Goal: Task Accomplishment & Management: Use online tool/utility

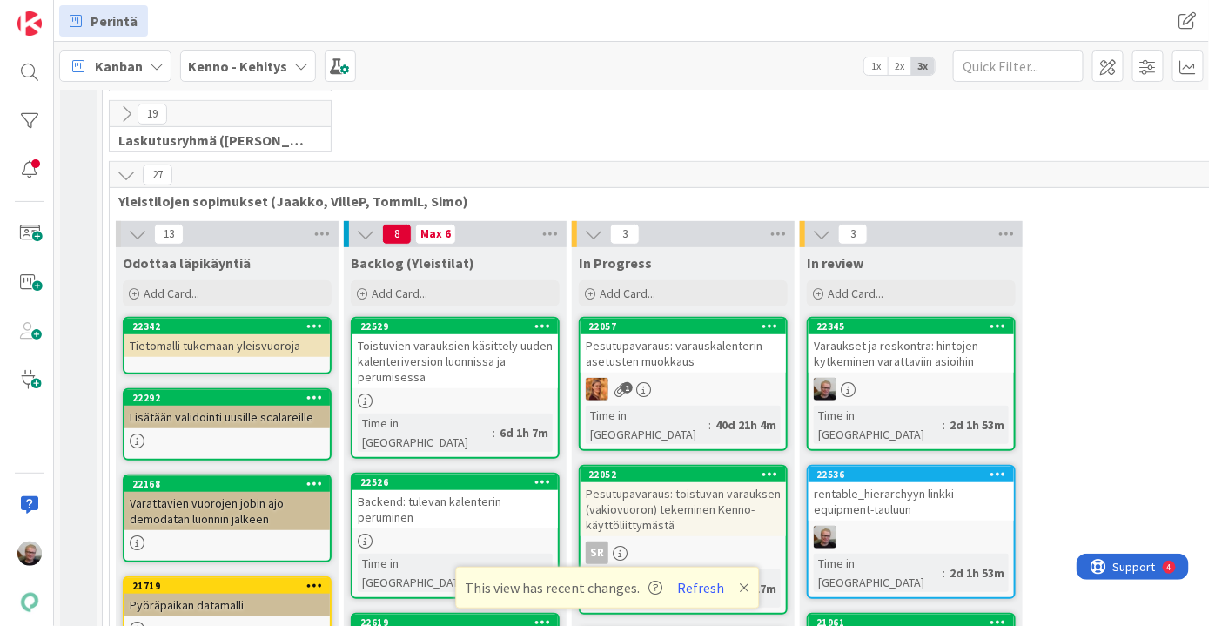
scroll to position [316, 0]
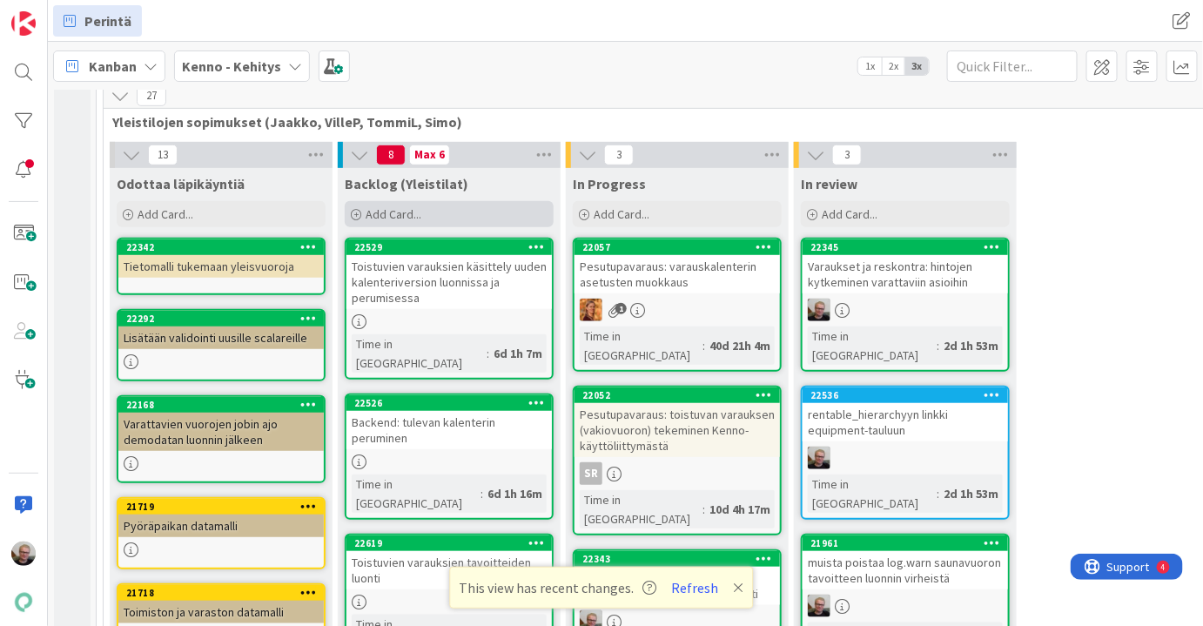
click at [383, 206] on span "Add Card..." at bounding box center [394, 214] width 56 height 16
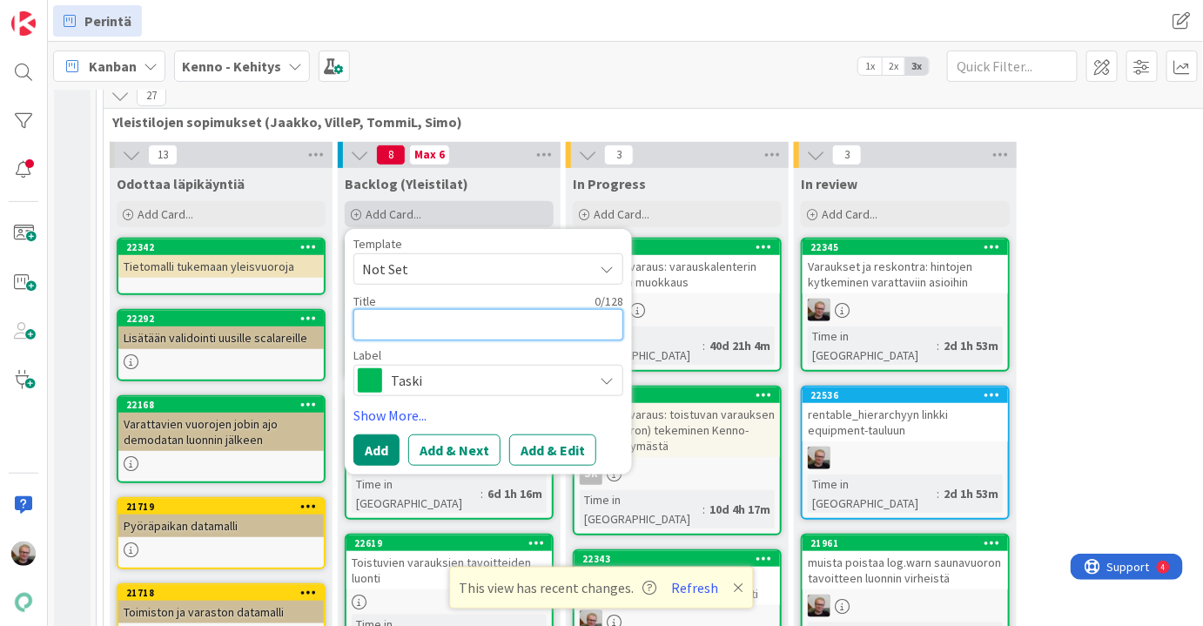
type textarea "I"
type textarea "x"
type textarea "In"
type textarea "x"
type textarea "Int"
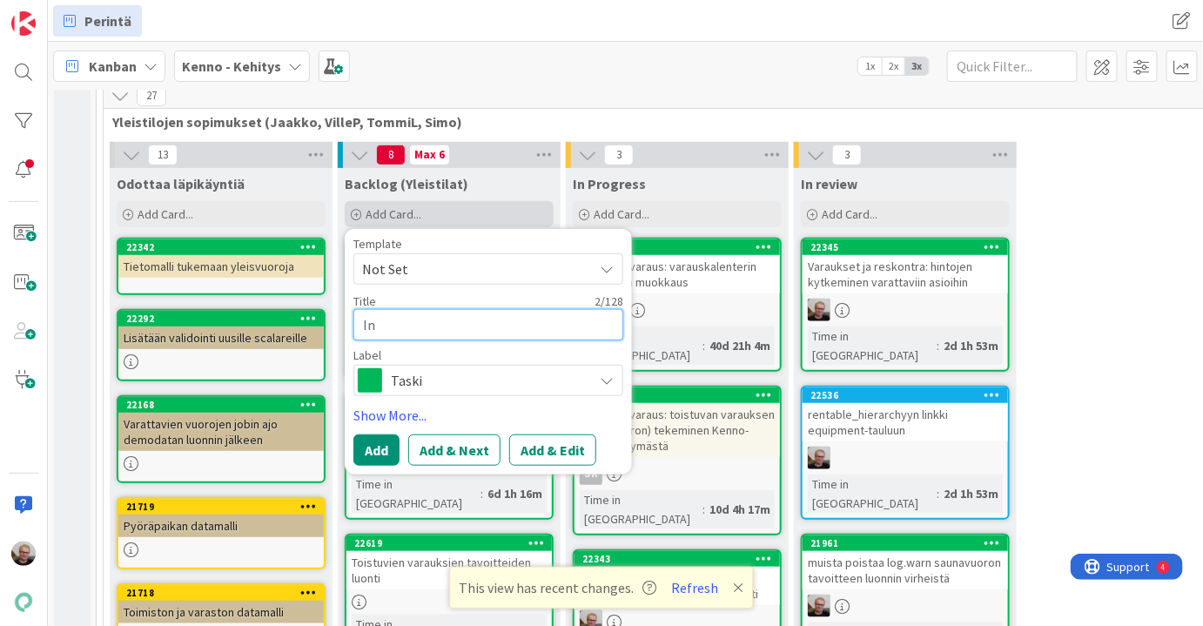
type textarea "x"
type textarea "Inte"
type textarea "x"
type textarea "Integ"
type textarea "x"
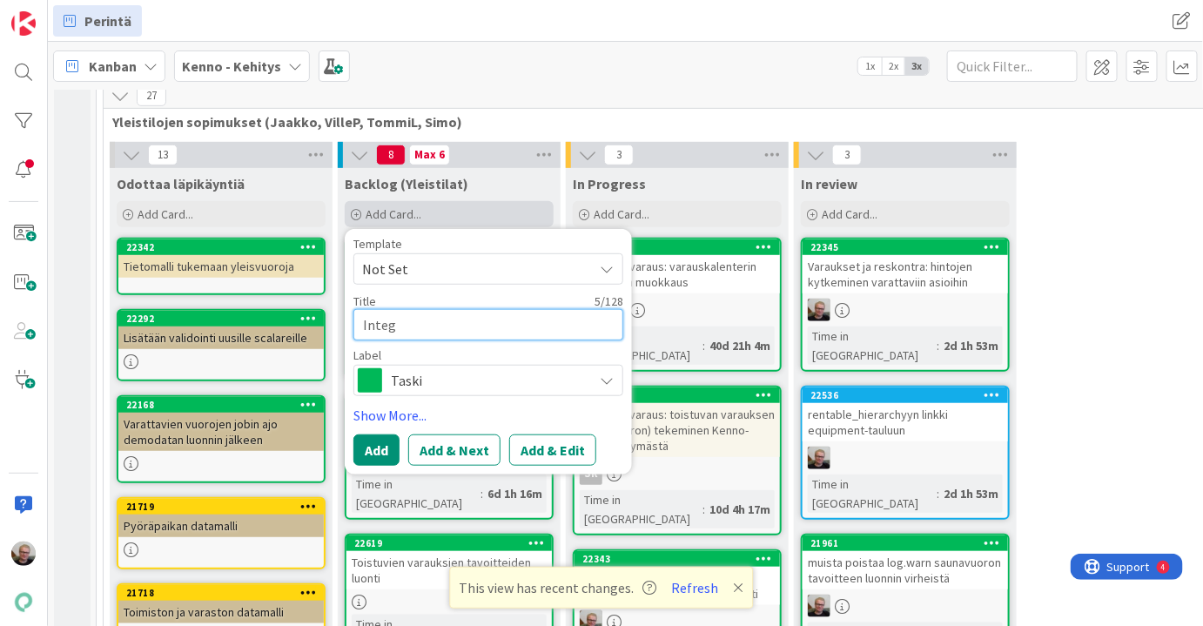
type textarea "Integr"
type textarea "x"
type textarea "Integra"
type textarea "x"
type textarea "Integraa"
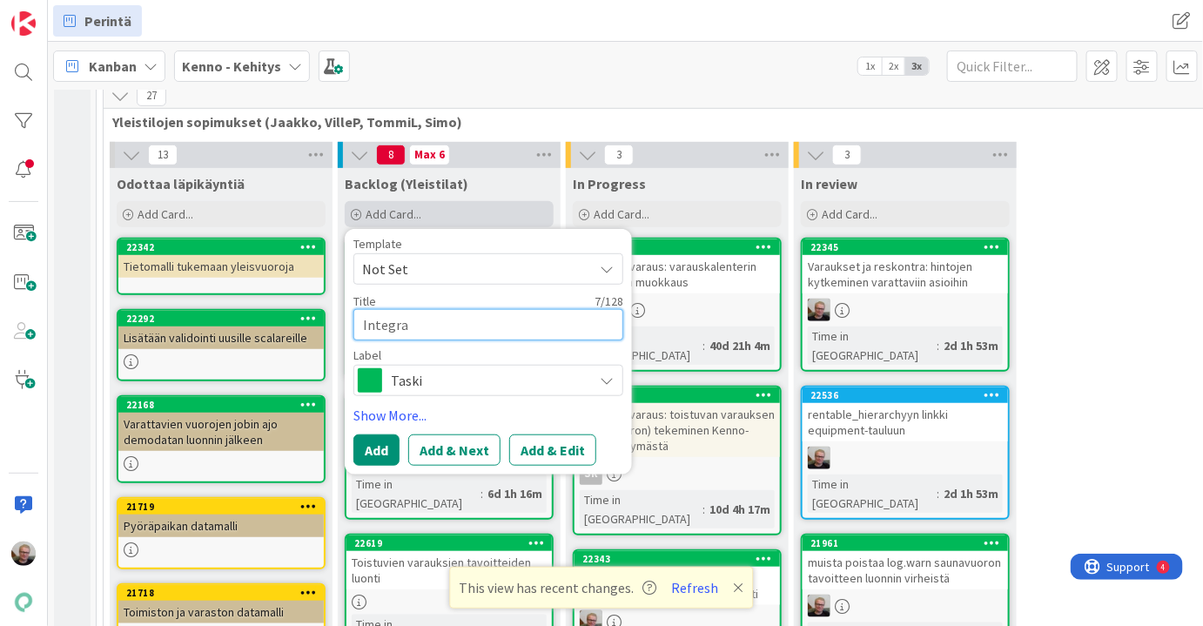
type textarea "x"
type textarea "Integraat"
type textarea "x"
type textarea "Integraati"
type textarea "x"
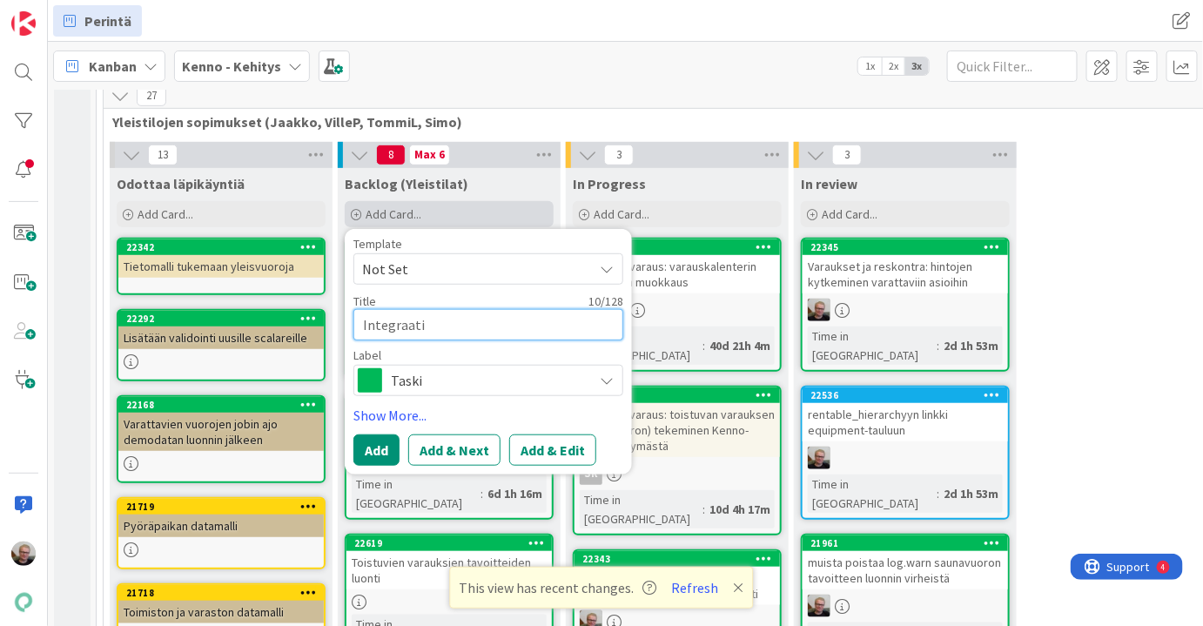
type textarea "Integraatio"
type textarea "x"
type textarea "Integraatiot"
type textarea "x"
type textarea "Integraatiot:"
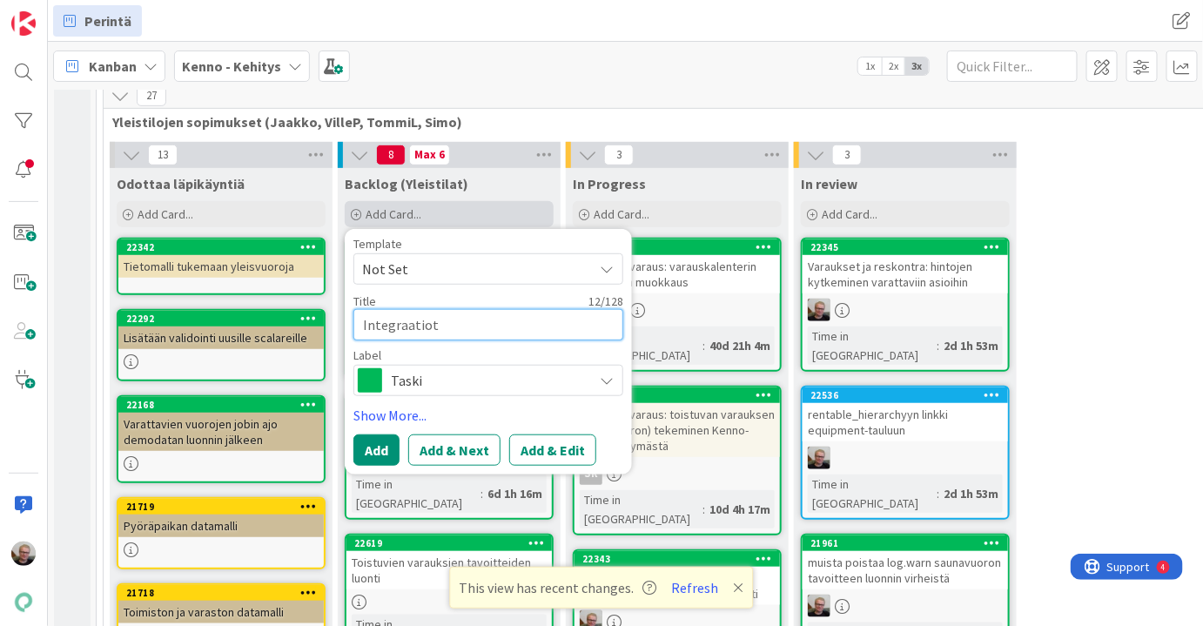
type textarea "x"
type textarea "Integraatiot:"
type textarea "x"
type textarea "Integraatiot: K"
type textarea "x"
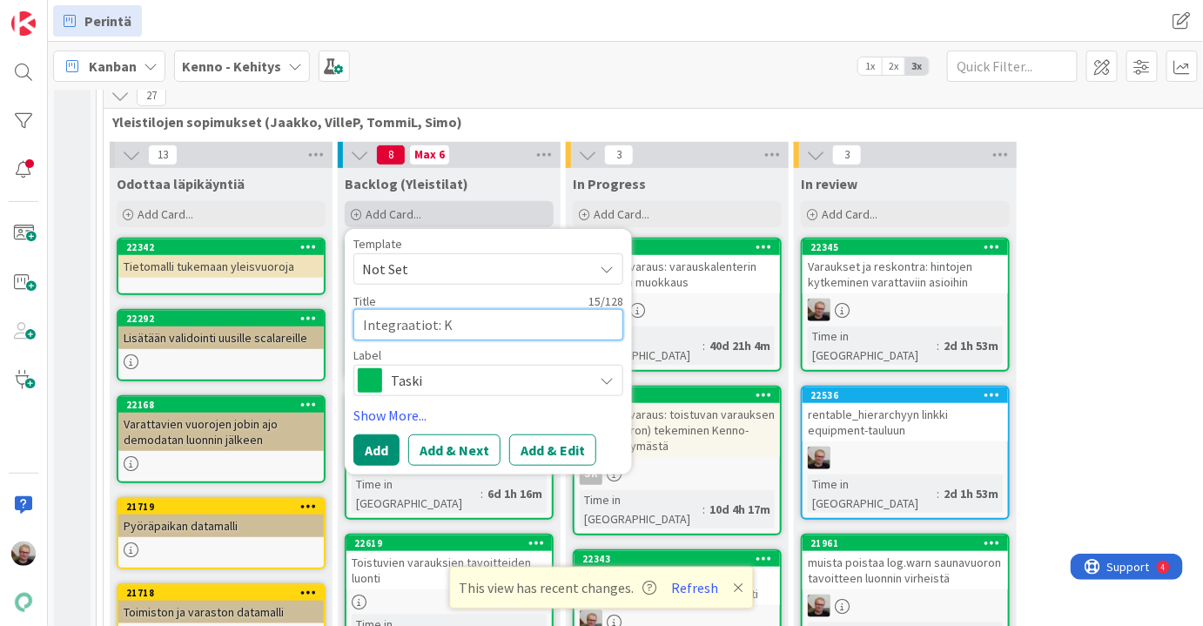
type textarea "Integraatiot: Ke"
type textarea "x"
type textarea "Integraatiot: Kel"
type textarea "x"
type textarea "Integraatiot: Kela"
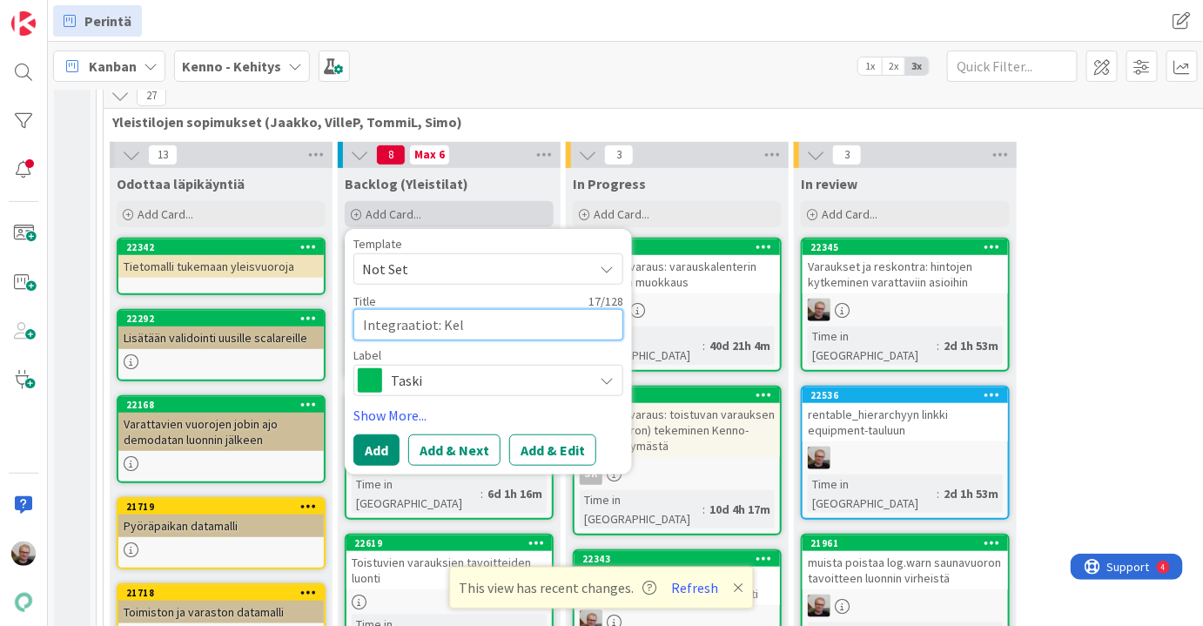
type textarea "x"
type textarea "Integraatiot: Kelan"
type textarea "x"
type textarea "Integraatiot: Kelan"
type textarea "x"
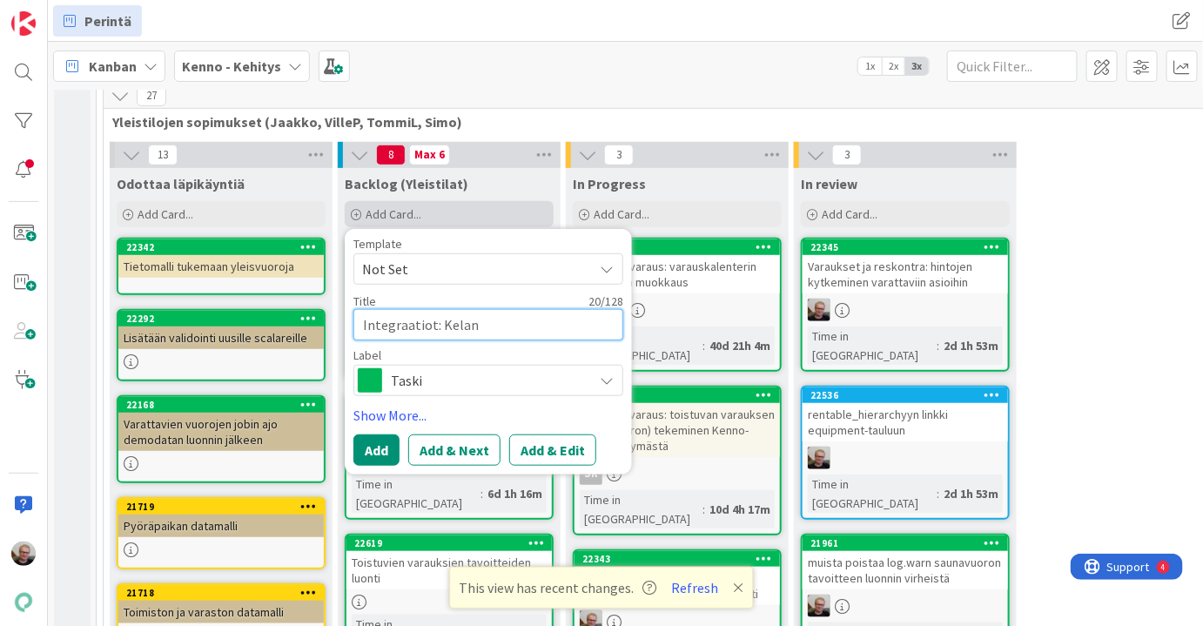
type textarea "Integraatiot: Kelan v"
type textarea "x"
type textarea "Integraatiot: Kelan ve"
type textarea "x"
type textarea "Integraatiot: Kelan ves"
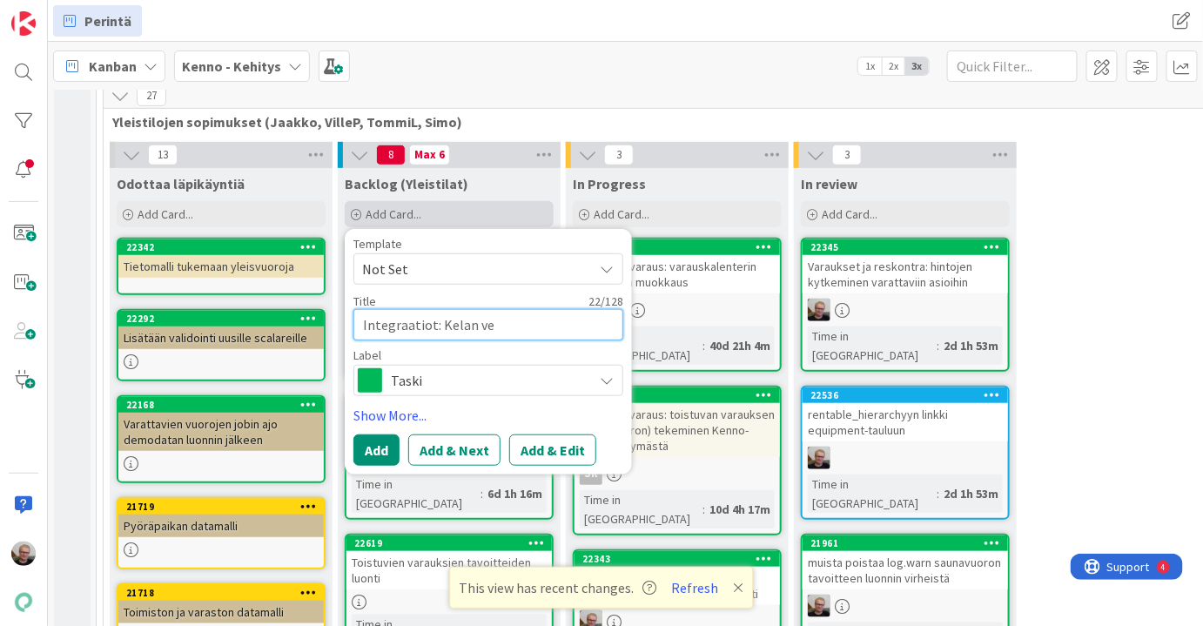
type textarea "x"
type textarea "Integraatiot: Kelan vesi"
type textarea "x"
type textarea "Integraatiot: Kelan vesim"
type textarea "x"
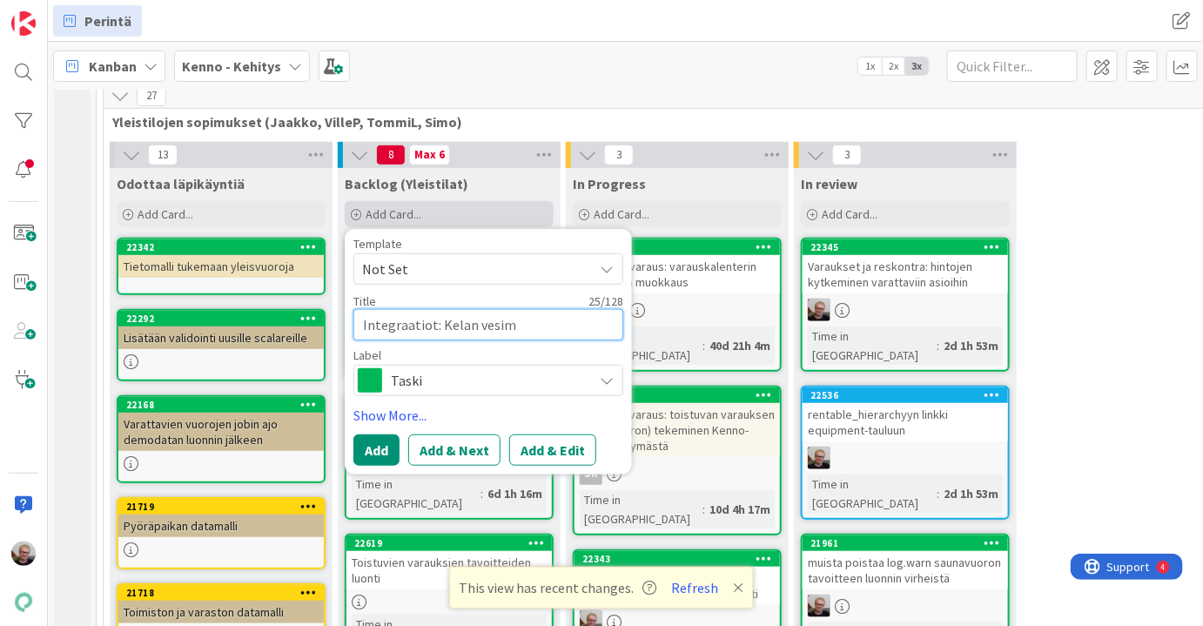
type textarea "Integraatiot: Kelan vesima"
type textarea "x"
type textarea "Integraatiot: Kelan vesimak"
type textarea "x"
type textarea "Integraatiot: Kelan vesimaks"
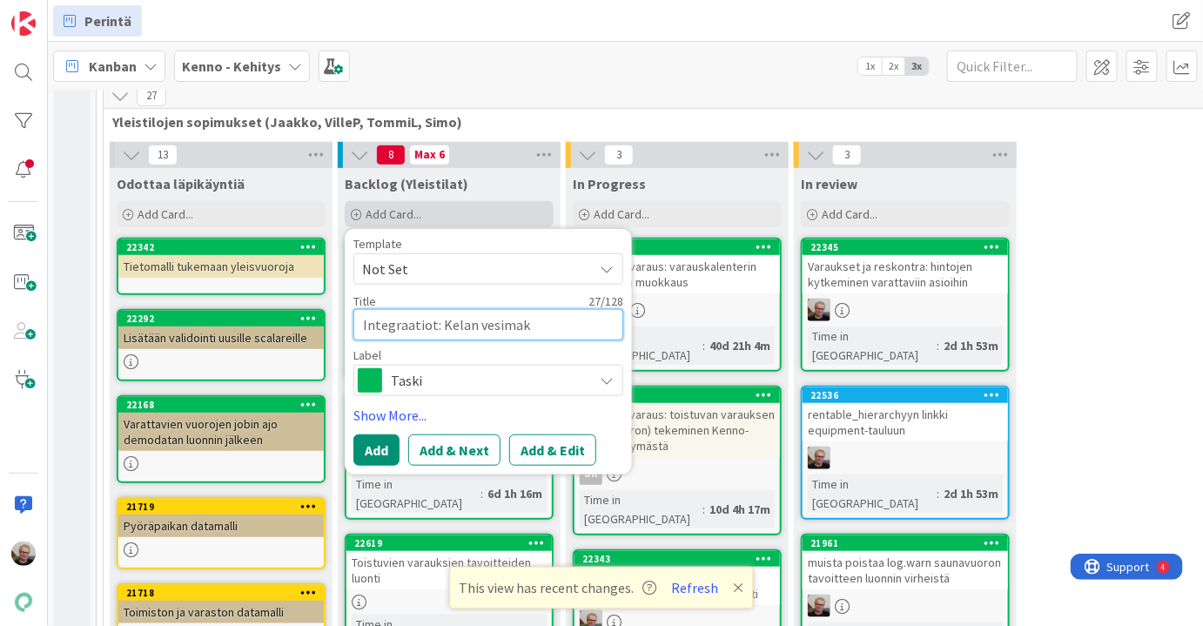
type textarea "x"
type textarea "Integraatiot: Kelan vesimaksu"
type textarea "x"
type textarea "Integraatiot: Kelan vesimaksui"
type textarea "x"
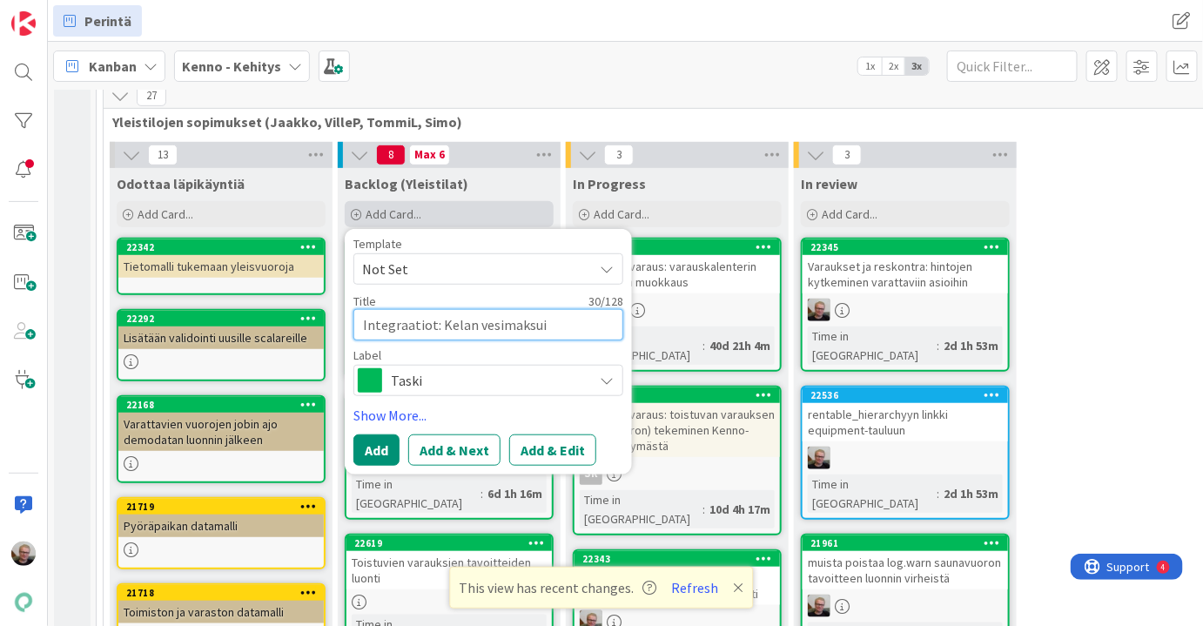
type textarea "Integraatiot: Kelan vesimaksuis"
type textarea "x"
type textarea "Integraatiot: Kelan vesimaksuiss"
type textarea "x"
type textarea "Integraatiot: Kelan vesimaksuissa"
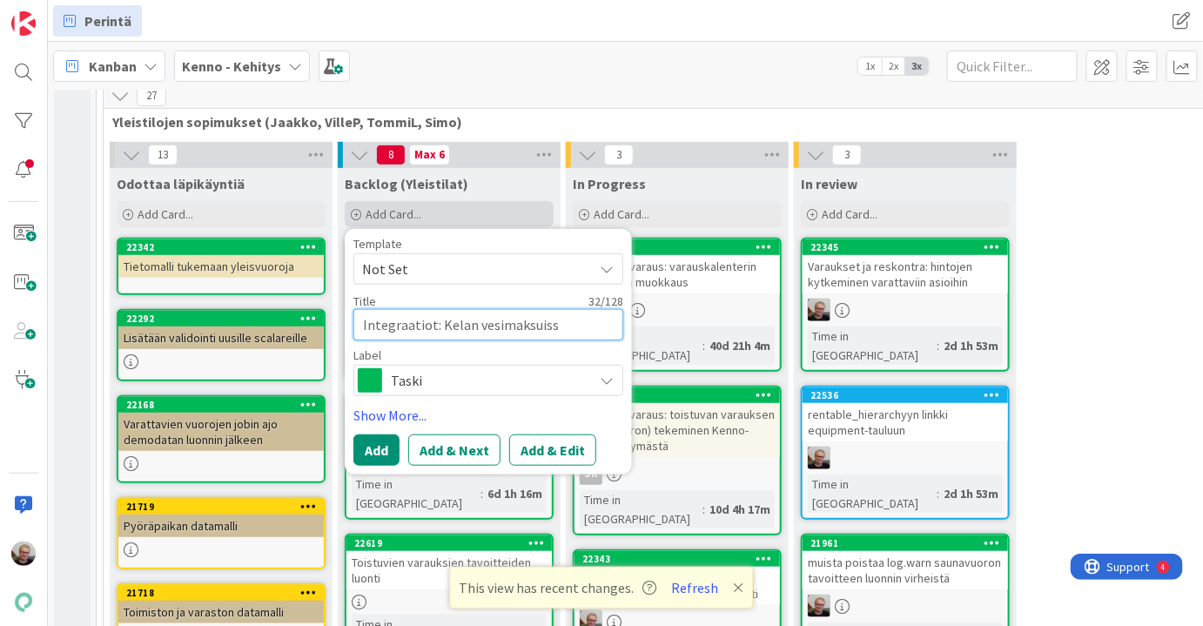
type textarea "x"
type textarea "Integraatiot: Kelan vesimaksuissa"
type textarea "x"
type textarea "Integraatiot: Kelan vesimaksuissa"
type textarea "x"
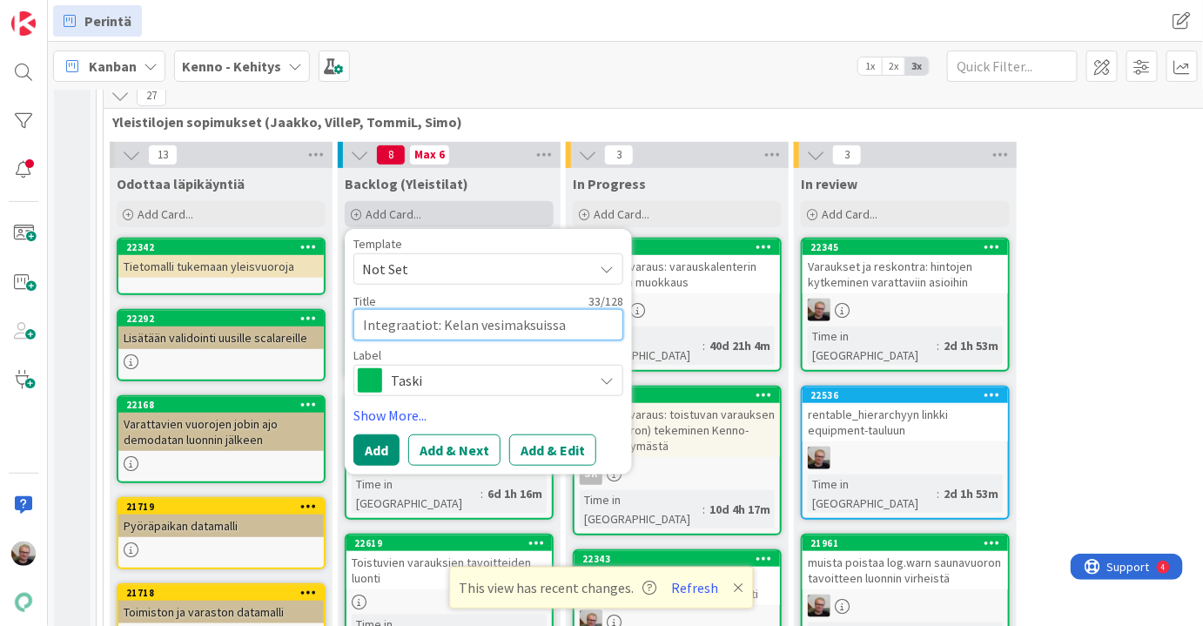
type textarea "Integraatiot: Kelan vesimaksuiss"
type textarea "x"
type textarea "Integraatiot: Kelan vesimaksuis"
type textarea "x"
type textarea "Integraatiot: Kelan vesimaksui"
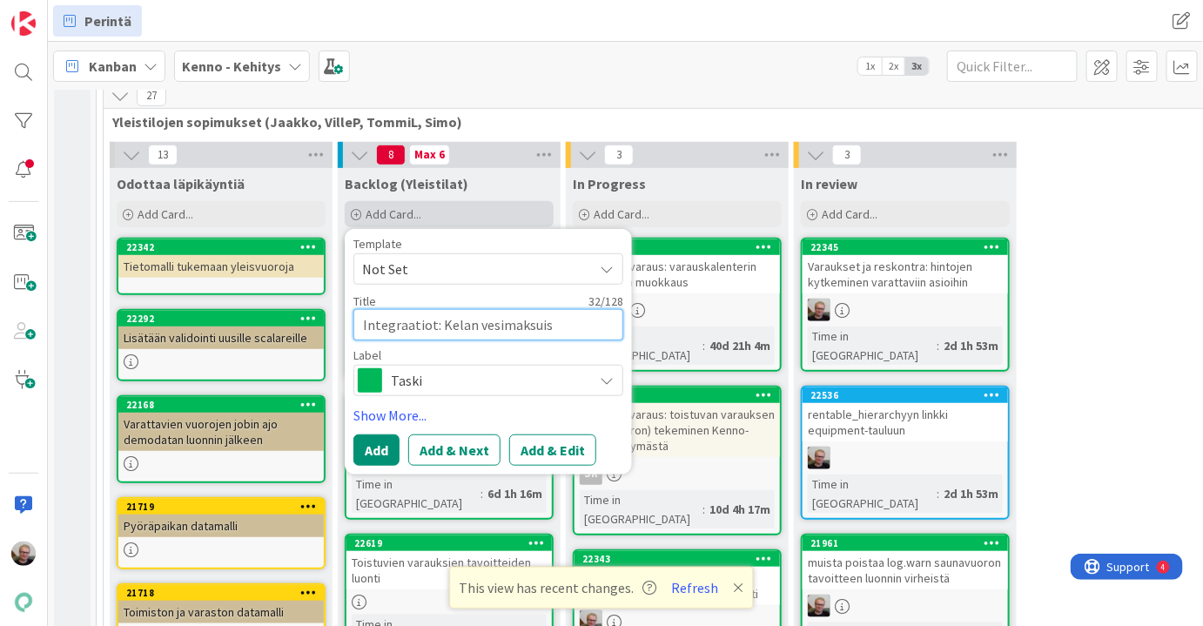
type textarea "x"
type textarea "Integraatiot: Kelan vesimaksu"
type textarea "x"
type textarea "Integraatiot: Kelan vesimaks"
type textarea "x"
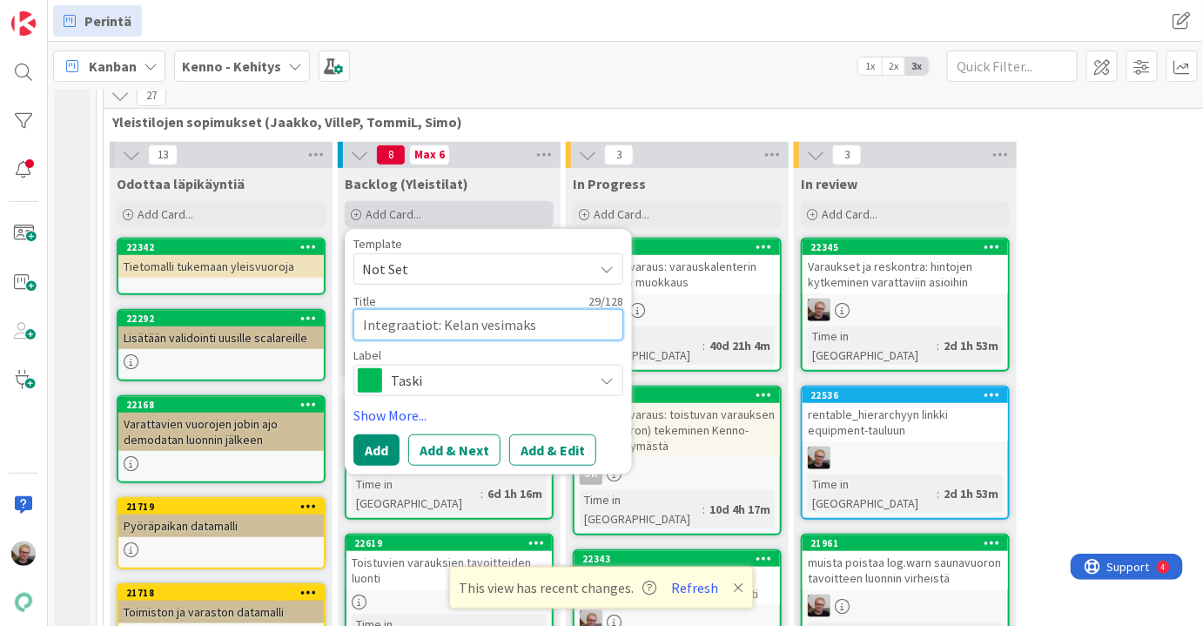
type textarea "Integraatiot: Kelan vesimak"
type textarea "x"
type textarea "Integraatiot: Kelan vesima"
type textarea "x"
type textarea "Integraatiot: Kelan vesim"
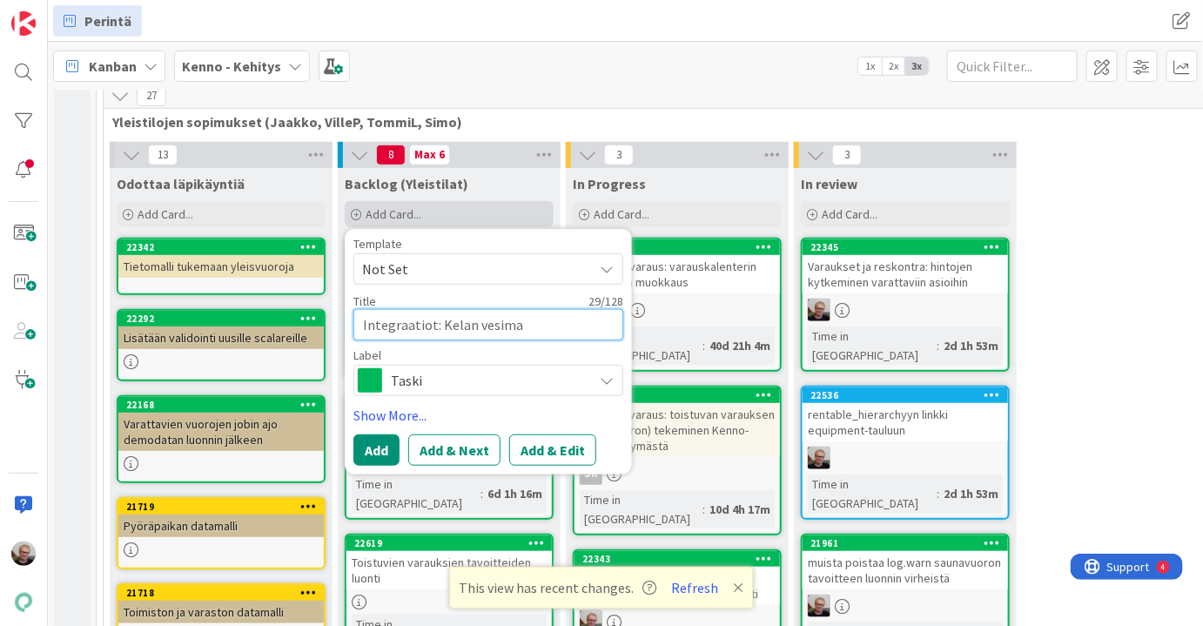
type textarea "x"
type textarea "Integraatiot: Kelan vesi"
type textarea "x"
type textarea "Integraatiot: Kelan ves"
type textarea "x"
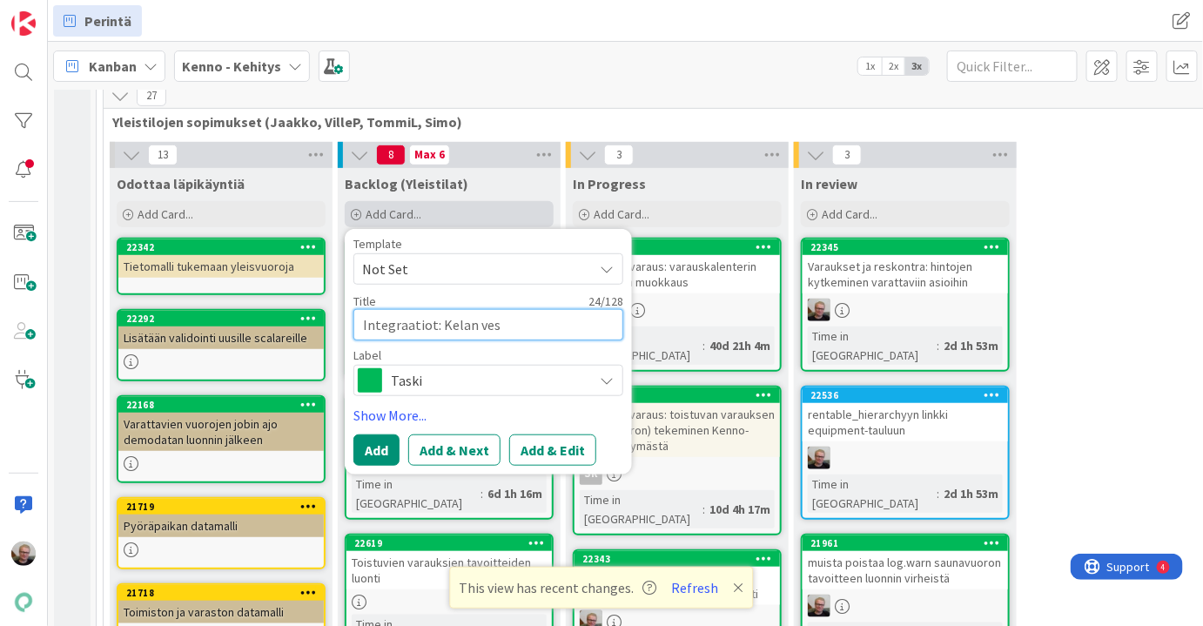
type textarea "Integraatiot: Kelan ve"
type textarea "x"
type textarea "Integraatiot: Kelan v"
type textarea "x"
type textarea "Integraatiot: Kelan"
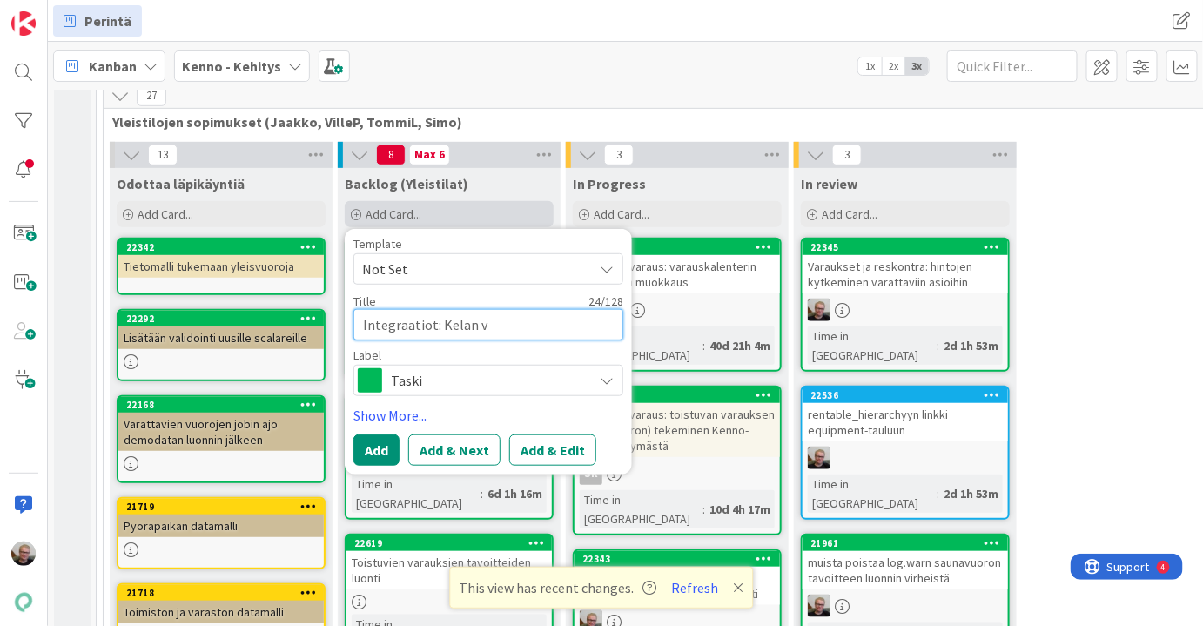
type textarea "x"
type textarea "Integraatiot: Kelan"
type textarea "x"
type textarea "Integraatiot: Kela"
type textarea "x"
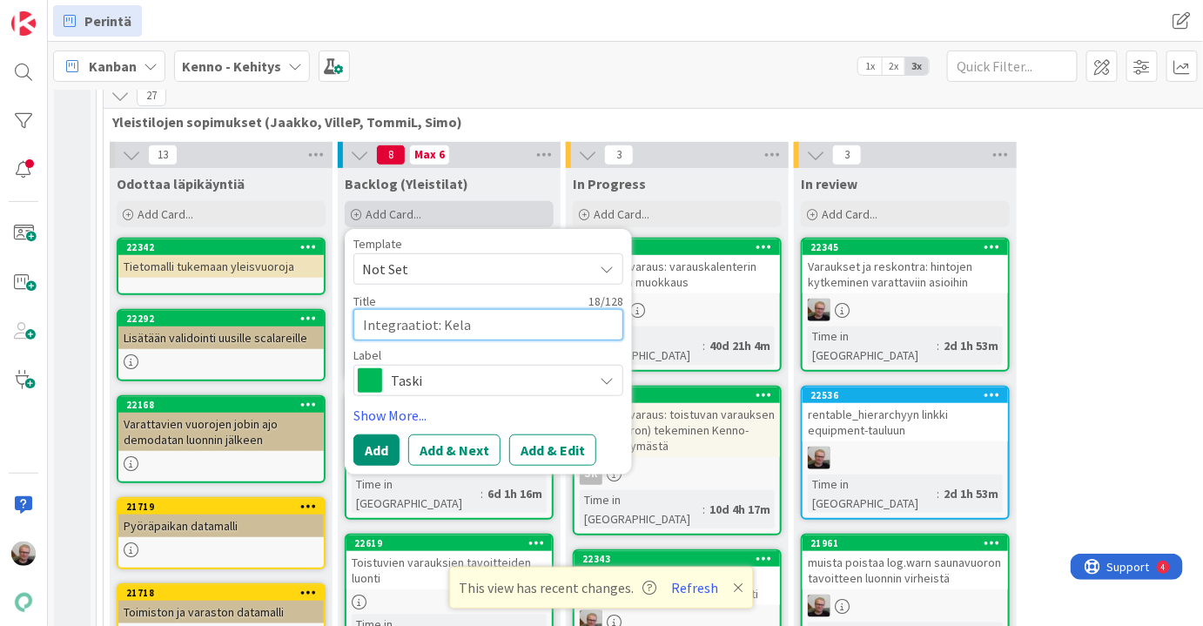
type textarea "Integraatiot: Kela"
type textarea "x"
type textarea "Integraatiot: Kela A"
type textarea "x"
type textarea "Integraatiot: Kela AO"
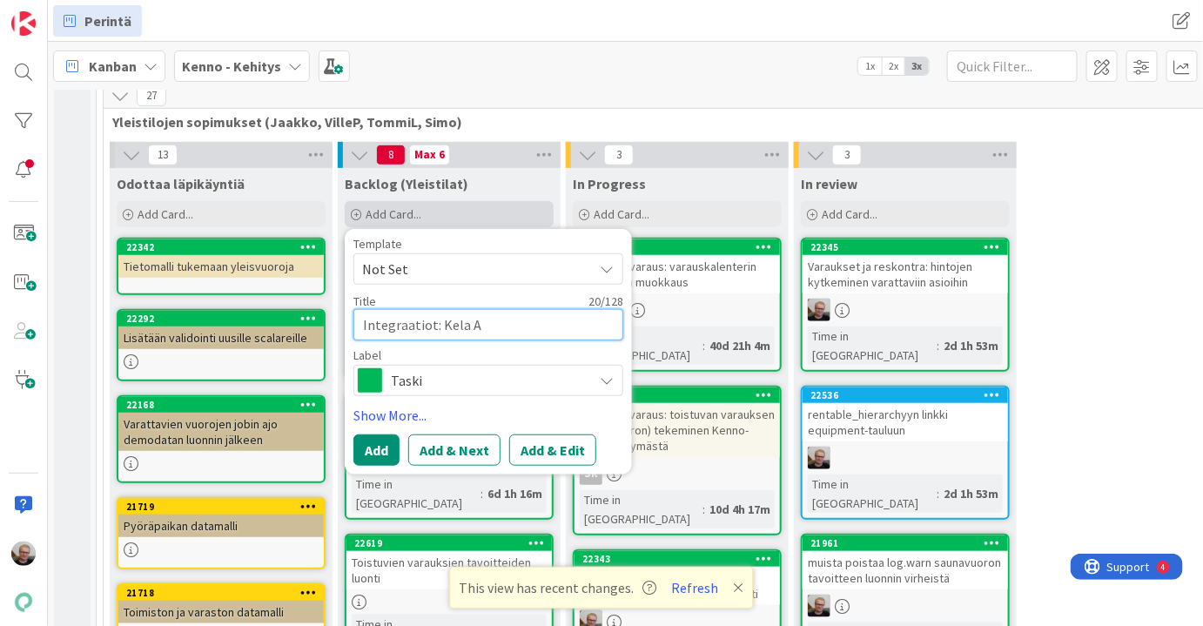
type textarea "x"
type textarea "Integraatiot: Kela A"
type textarea "x"
type textarea "Integraatiot: Kela AP"
type textarea "x"
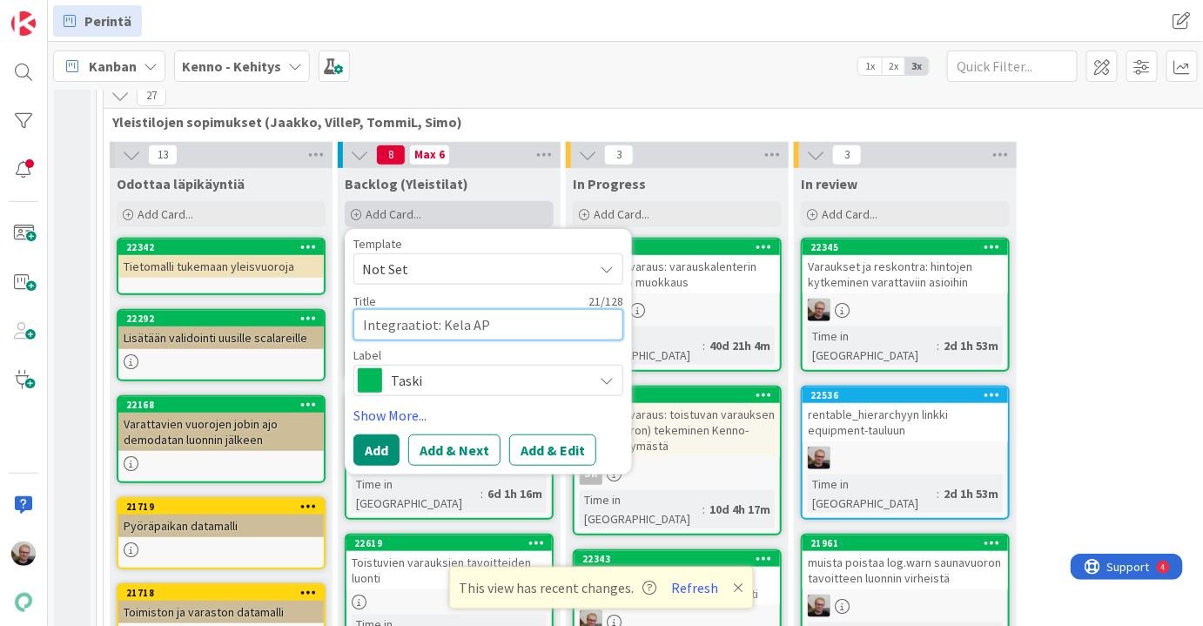
type textarea "Integraatiot: Kela API"
type textarea "x"
type textarea "Integraatiot: Kela API"
type textarea "x"
type textarea "Integraatiot: Kela API p"
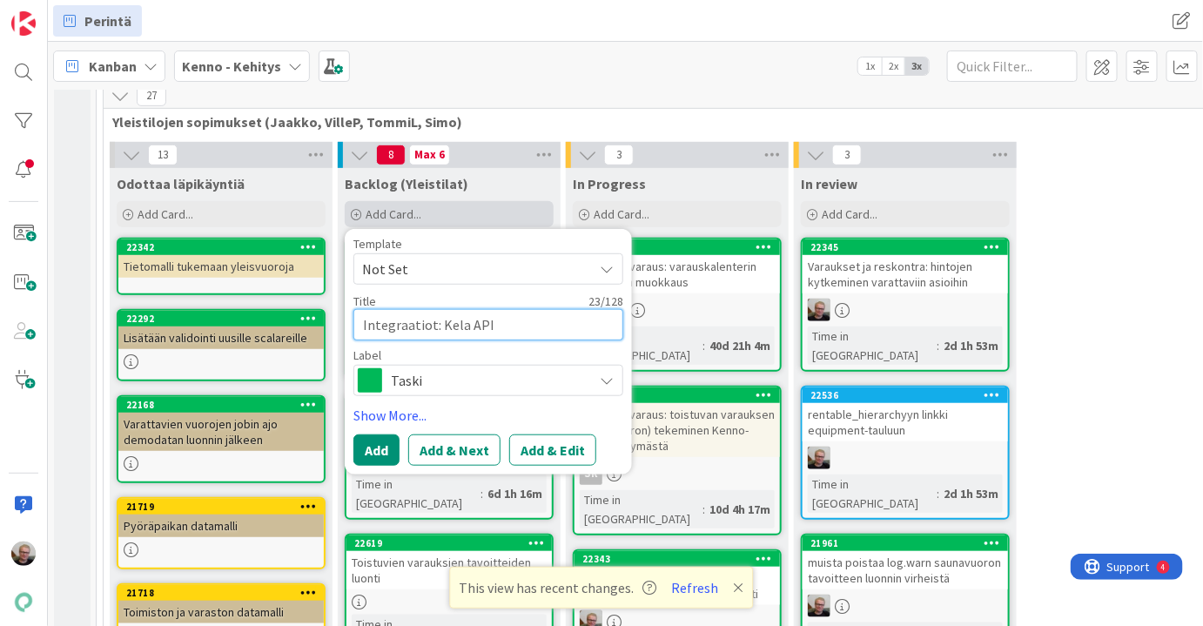
type textarea "x"
type textarea "Integraatiot: Kela API pa"
type textarea "x"
type textarea "Integraatiot: Kela API pal"
type textarea "x"
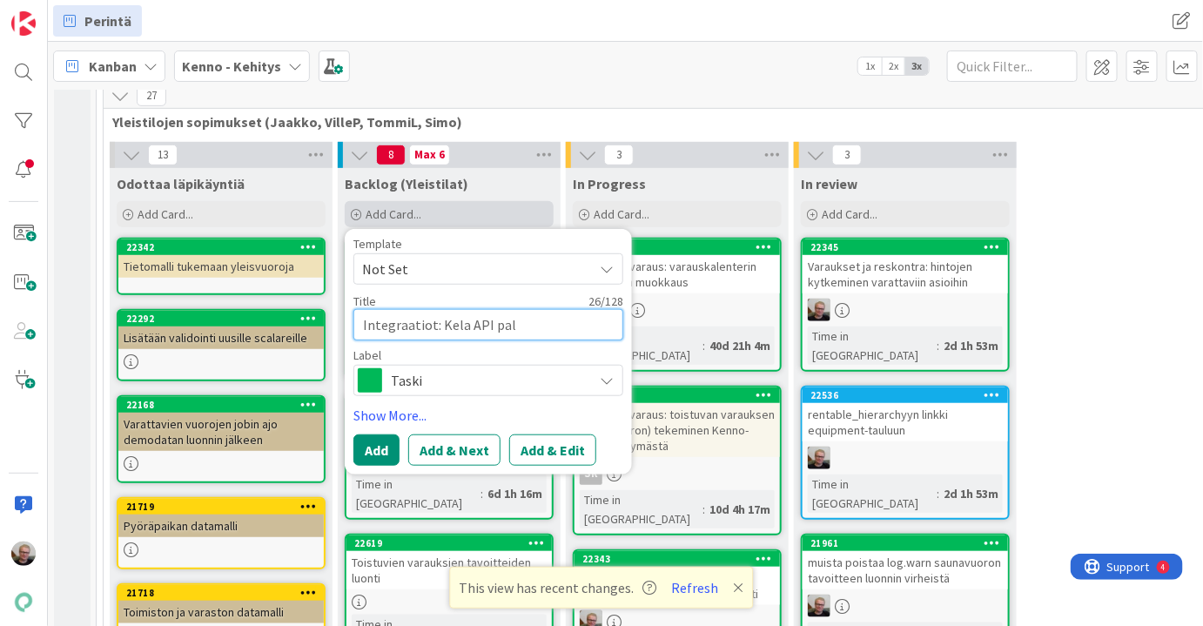
type textarea "Integraatiot: Kela API pala"
type textarea "x"
type textarea "Integraatiot: Kela API [US_STATE]"
type textarea "x"
type textarea "Integraatiot: Kela API palaut"
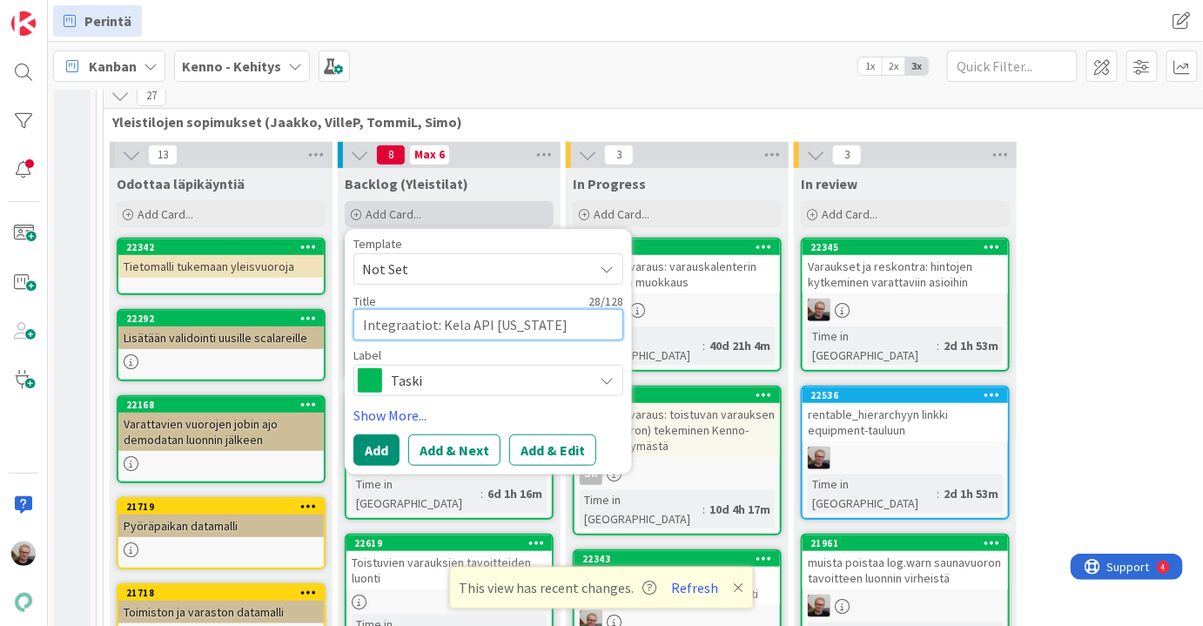
type textarea "x"
type textarea "Integraatiot: Kela API palautt"
type textarea "x"
type textarea "Integraatiot: Kela API palautta"
type textarea "x"
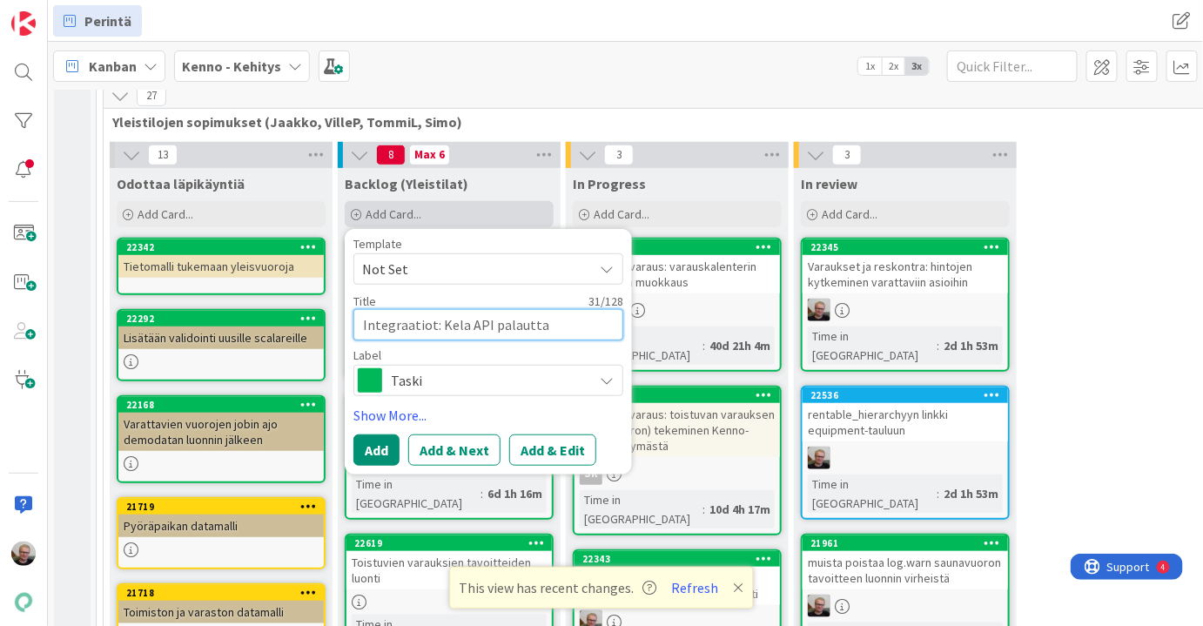
type textarea "Integraatiot: Kela API palauttaa"
type textarea "x"
type textarea "Integraatiot: Kela API palauttaa"
type textarea "x"
type textarea "Integraatiot: Kela API palauttaa v"
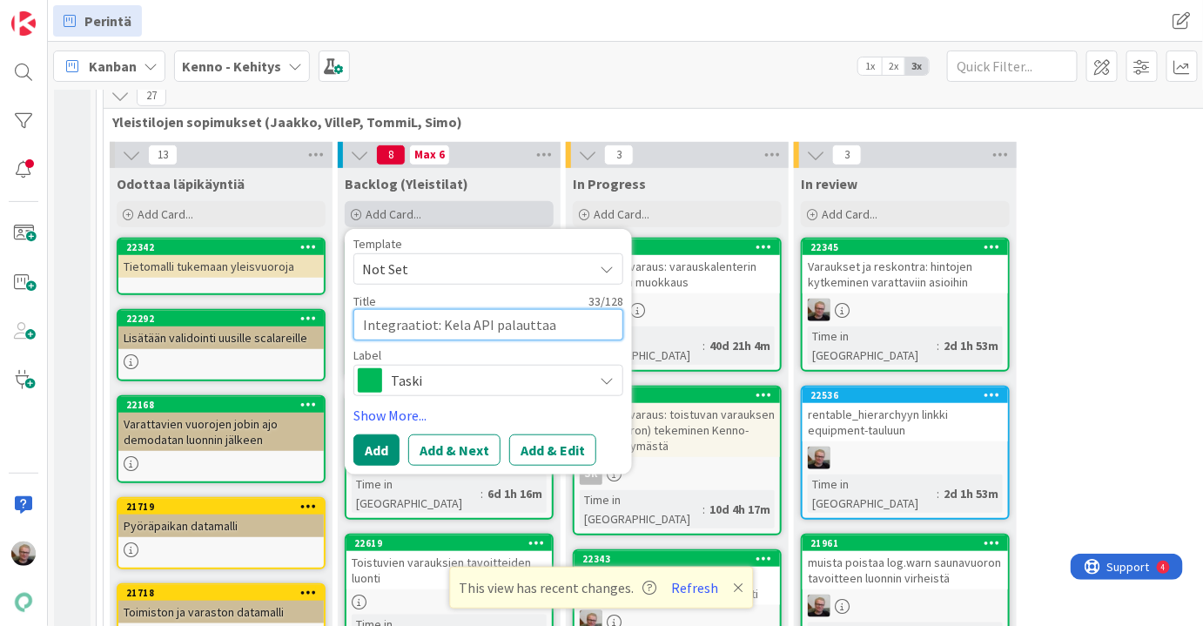
type textarea "x"
type textarea "Integraatiot: Kela API palauttaa vi"
type textarea "x"
type textarea "Integraatiot: Kela API palauttaa vir"
type textarea "x"
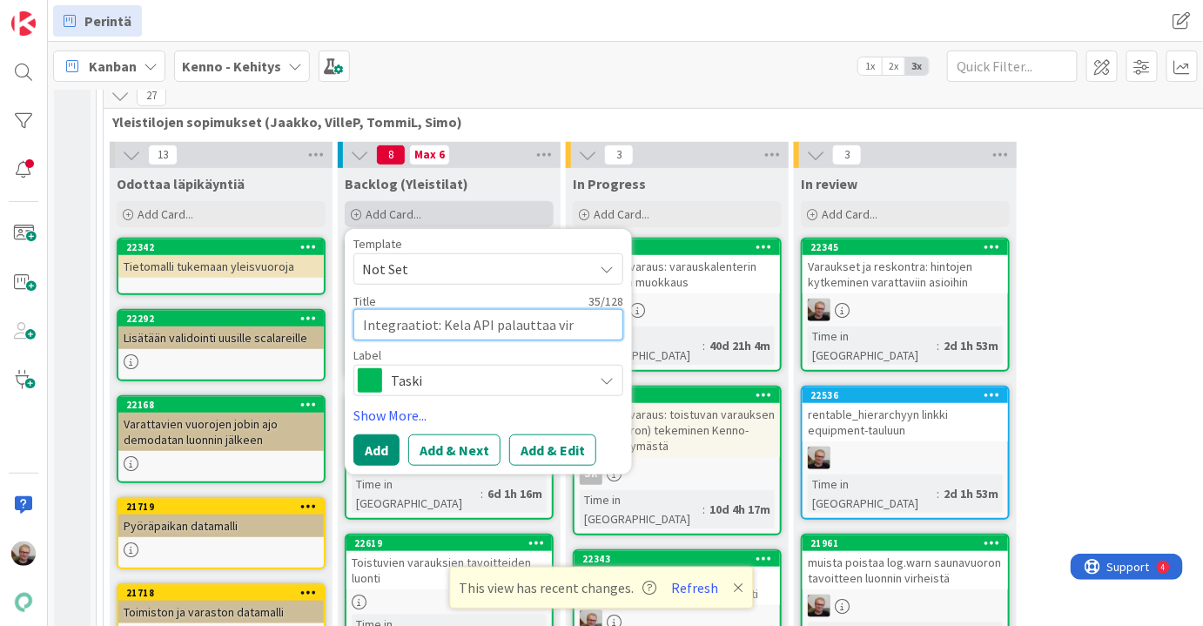
type textarea "Integraatiot: Kela API palauttaa virh"
type textarea "x"
type textarea "Integraatiot: Kela API palauttaa virhe"
type textarea "x"
type textarea "Integraatiot: Kela API palauttaa virhee"
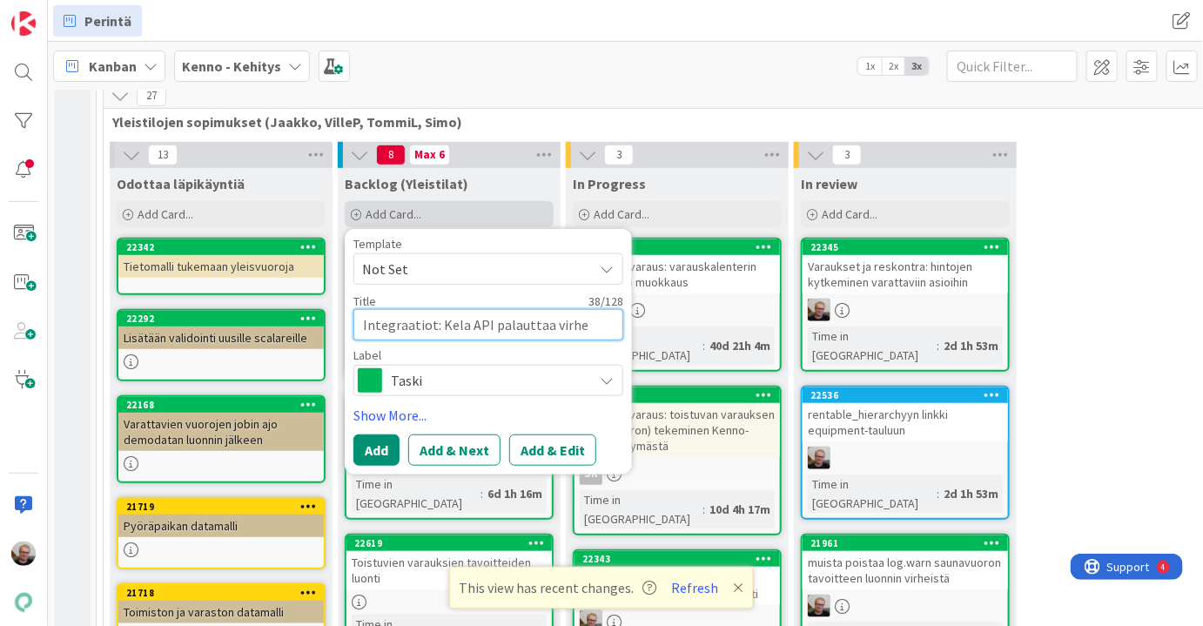
type textarea "x"
type textarea "Integraatiot: Kela API palauttaa virheel"
type textarea "x"
type textarea "Integraatiot: Kela API palauttaa virheell"
type textarea "x"
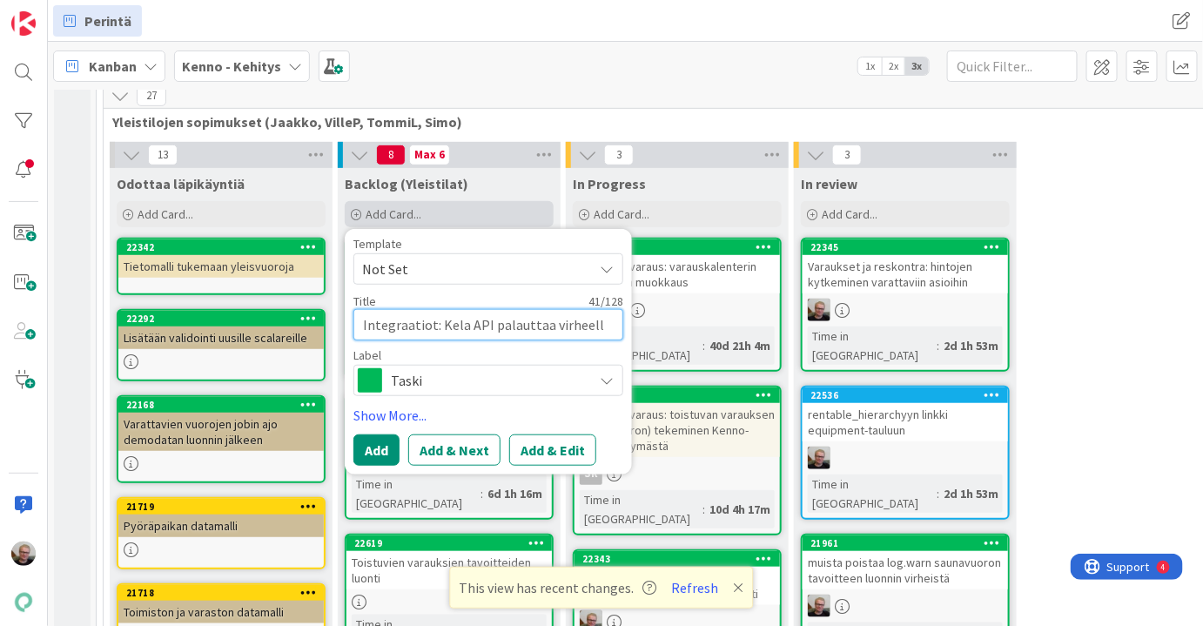
type textarea "Integraatiot: Kela API palauttaa virheelli"
type textarea "x"
type textarea "Integraatiot: Kela API palauttaa virheellis"
type textarea "x"
type textarea "Integraatiot: Kela API palauttaa virheellist"
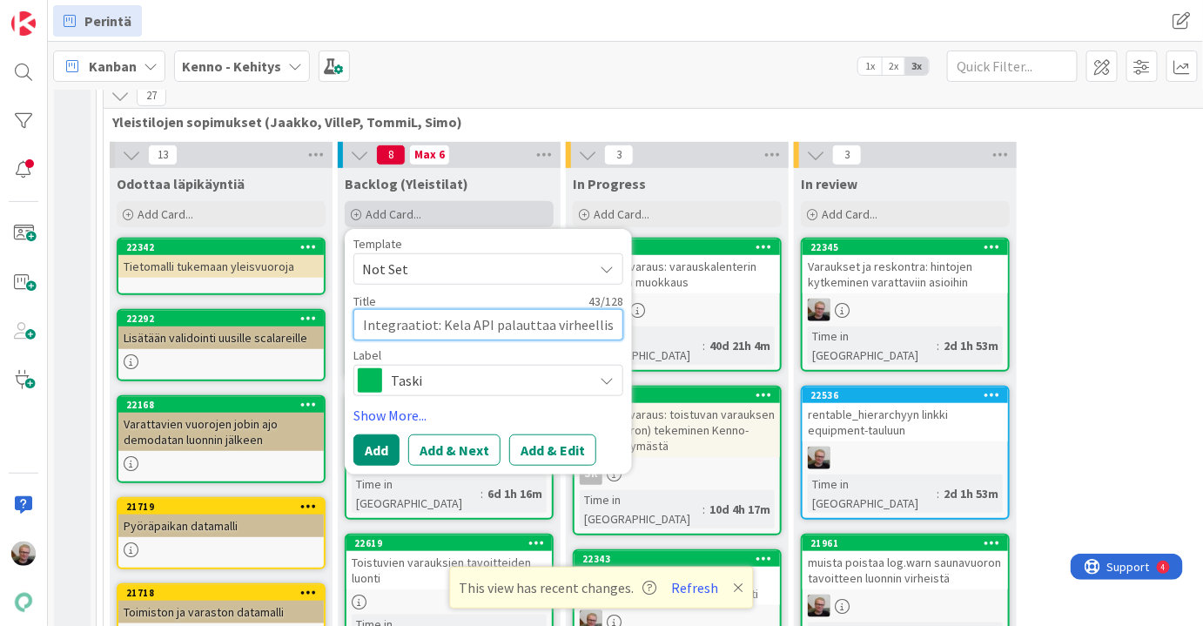
type textarea "x"
type textarea "Integraatiot: Kela API palauttaa virheellistä"
type textarea "x"
type textarea "Integraatiot: Kela API palauttaa virheellistä"
type textarea "x"
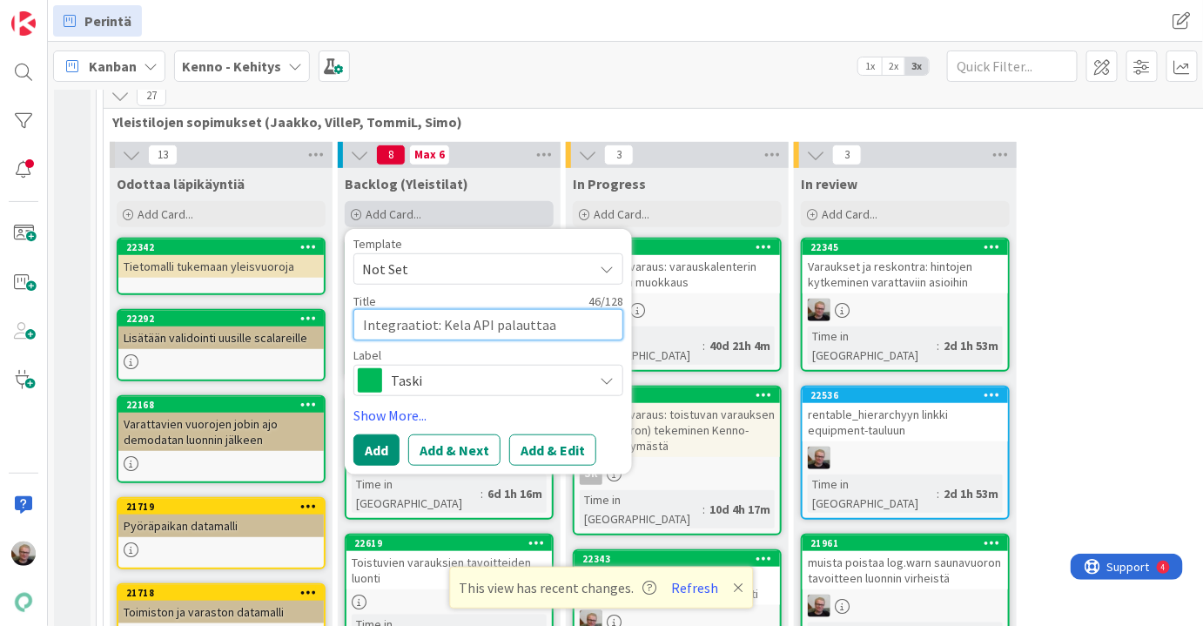
type textarea "Integraatiot: Kela API palauttaa virheellistä t"
type textarea "x"
type textarea "Integraatiot: Kela API palauttaa virheellistä ti"
type textarea "x"
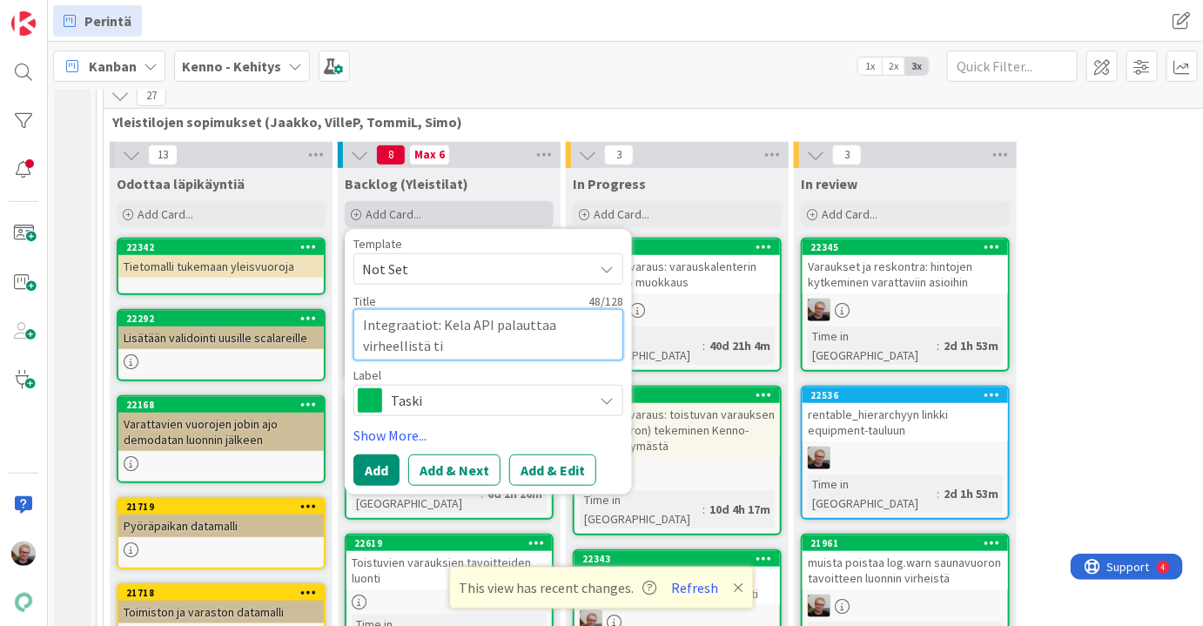
type textarea "Integraatiot: Kela API palauttaa virheellistä tie"
type textarea "x"
type textarea "Integraatiot: Kela API palauttaa virheellistä tiet"
type textarea "x"
type textarea "Integraatiot: Kela API palauttaa virheellistä tieto"
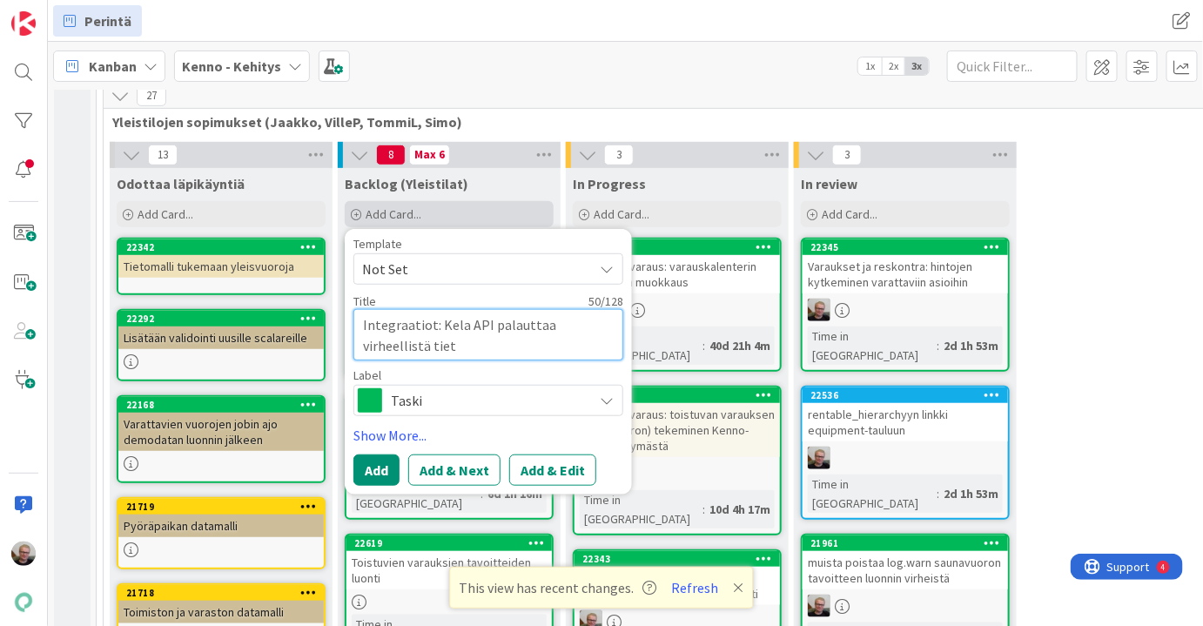
type textarea "x"
type textarea "Integraatiot: Kela API palauttaa virheellistä tietoa"
type textarea "x"
type textarea "Integraatiot: Kela API palauttaa virheellistä tietoa"
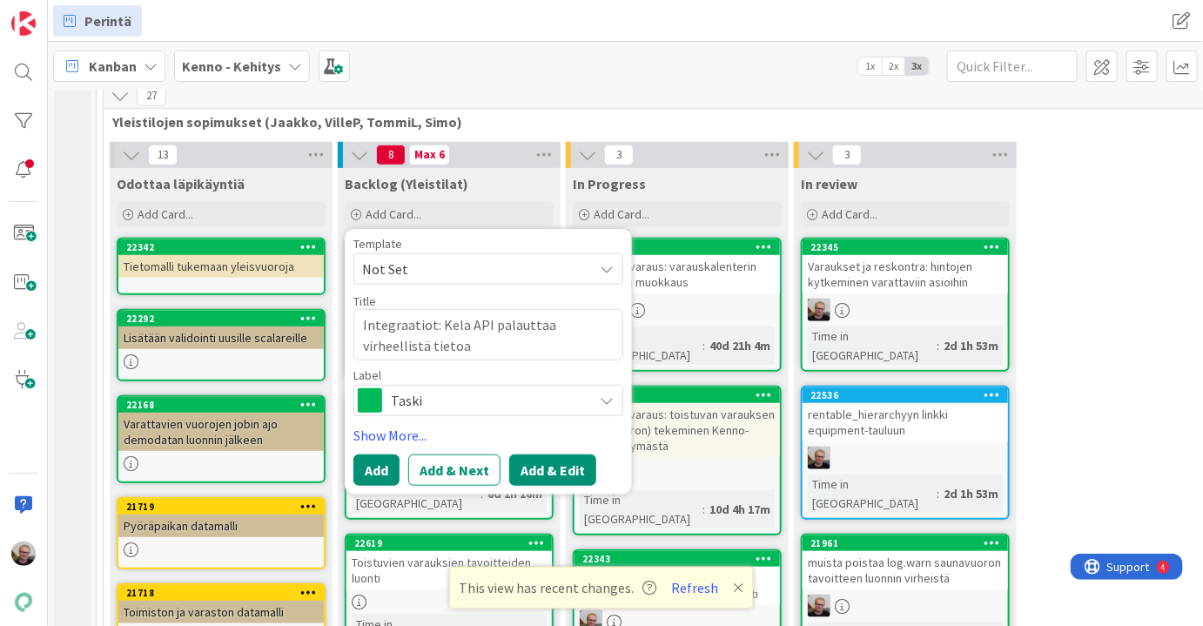
click at [530, 461] on button "Add & Edit" at bounding box center [552, 470] width 87 height 31
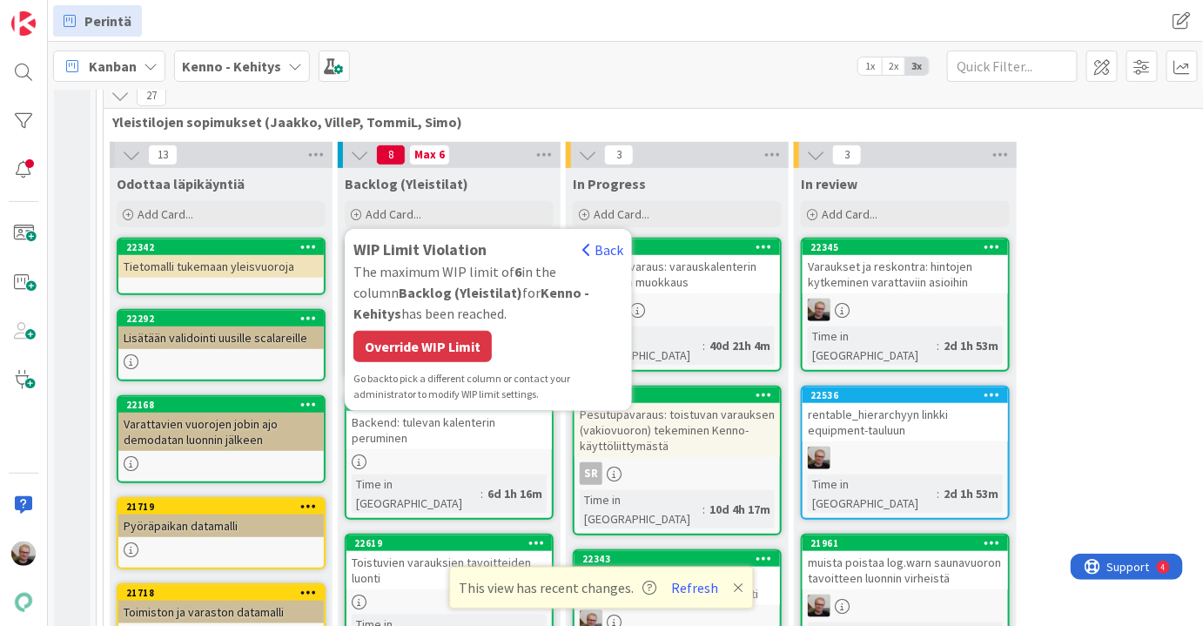
click at [401, 343] on div "Override WIP Limit" at bounding box center [423, 346] width 138 height 31
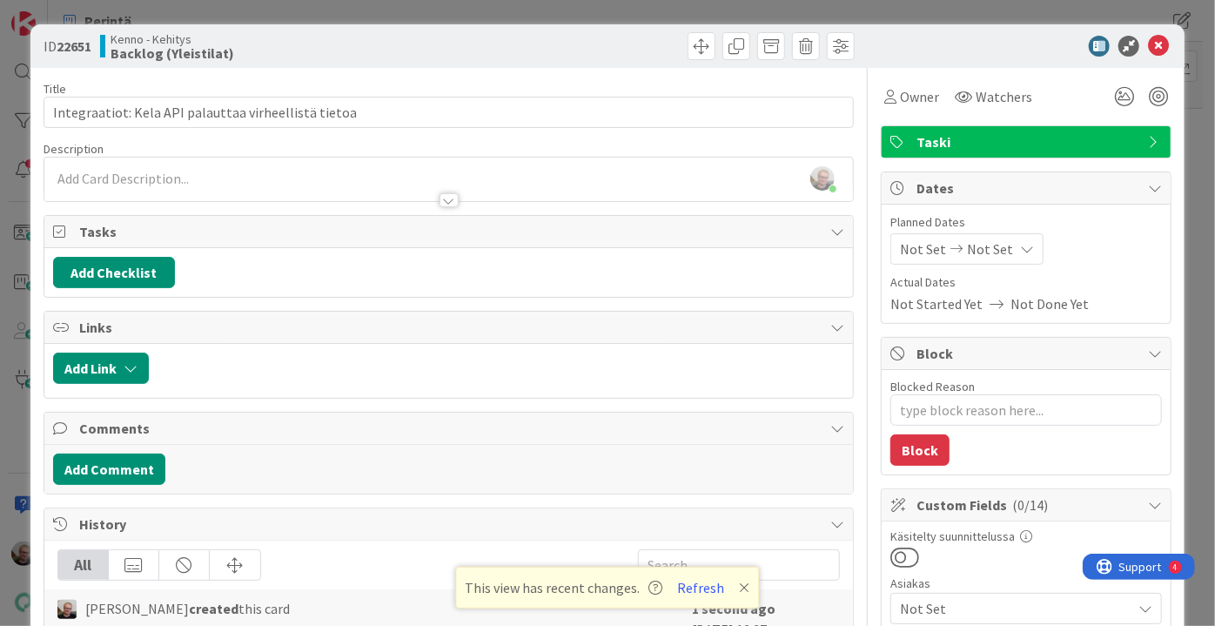
click at [187, 186] on div at bounding box center [448, 192] width 809 height 18
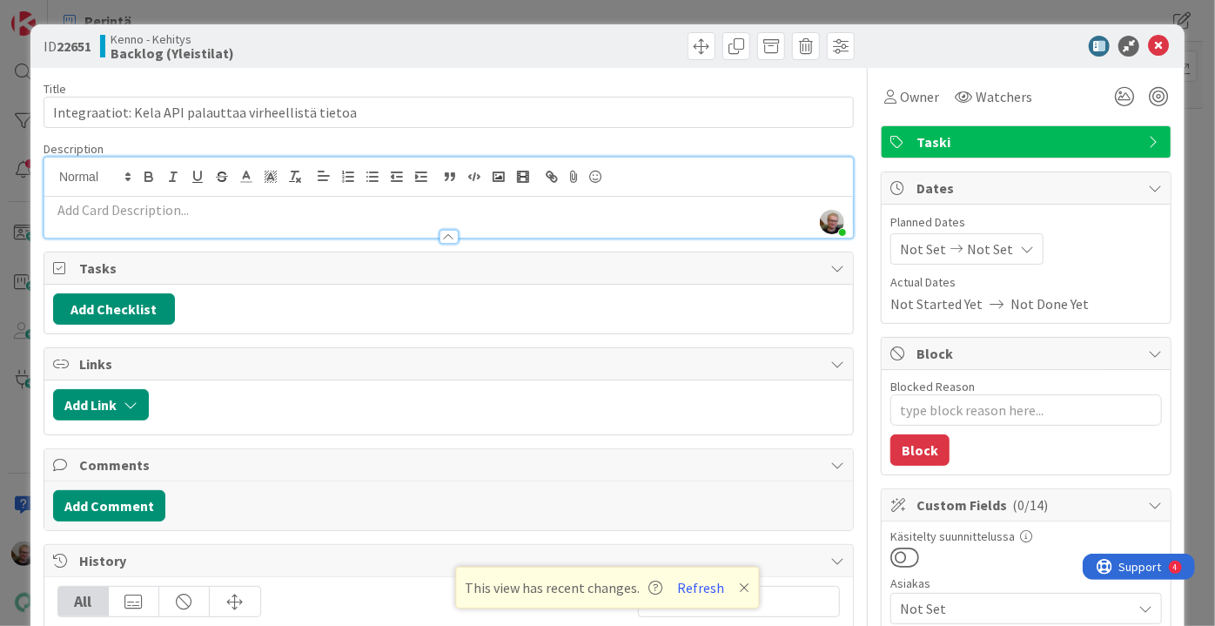
click at [193, 205] on p at bounding box center [448, 210] width 791 height 20
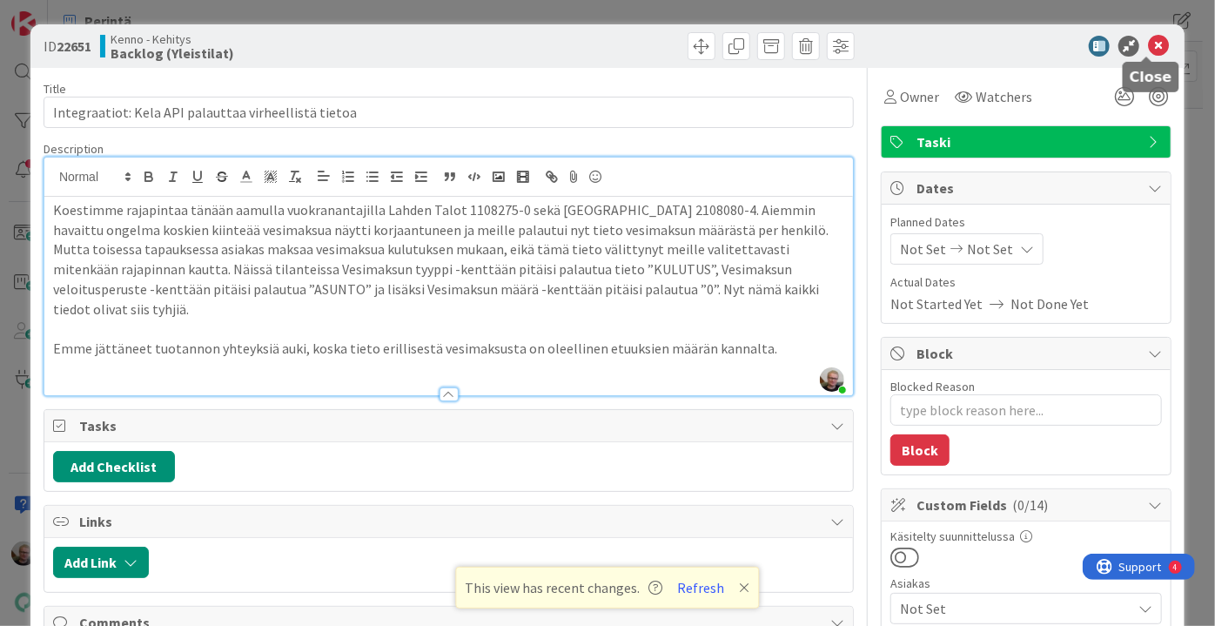
click at [1149, 45] on icon at bounding box center [1158, 46] width 21 height 21
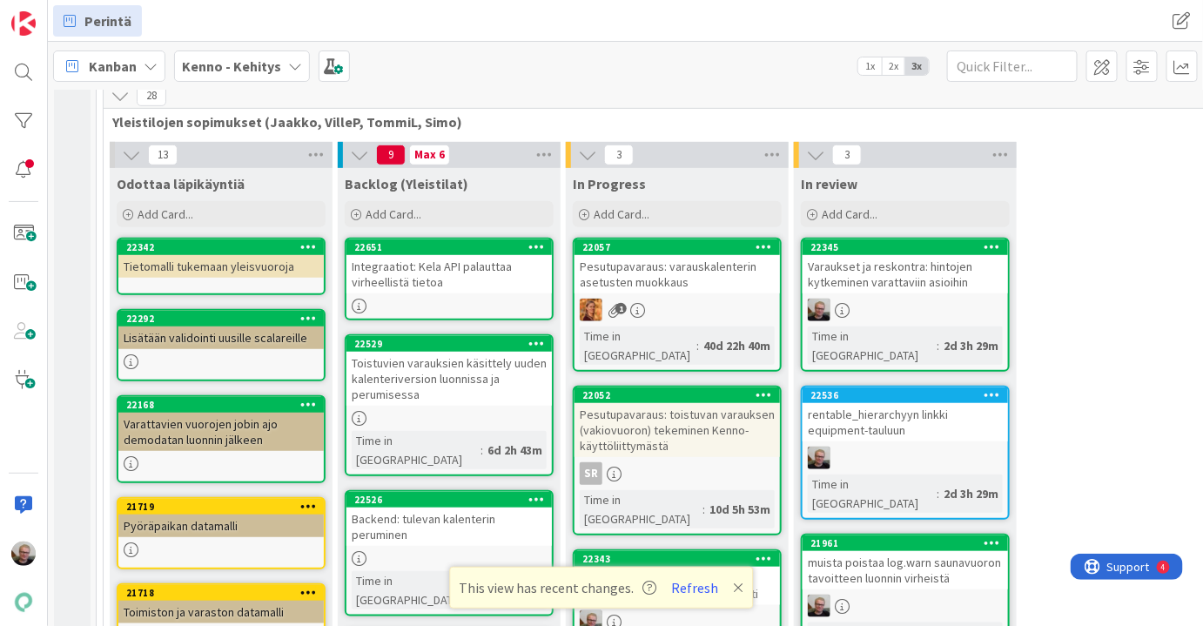
click at [527, 246] on div at bounding box center [536, 247] width 31 height 12
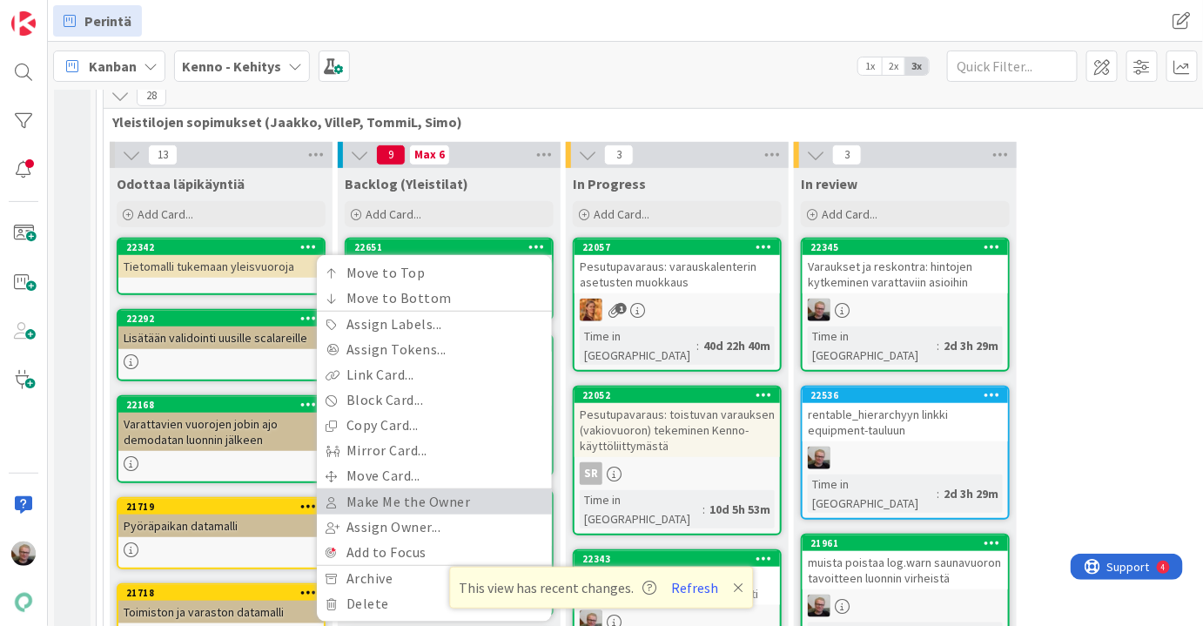
click at [388, 500] on link "Make Me the Owner" at bounding box center [434, 501] width 235 height 25
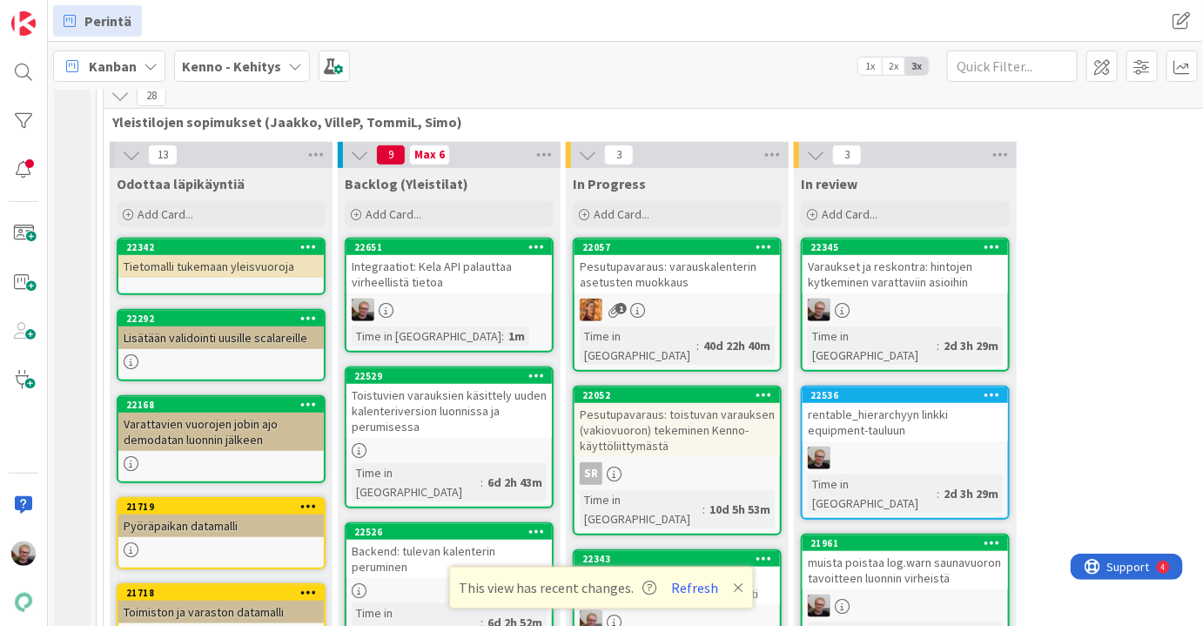
click at [419, 266] on div "Integraatiot: Kela API palauttaa virheellistä tietoa" at bounding box center [449, 274] width 205 height 38
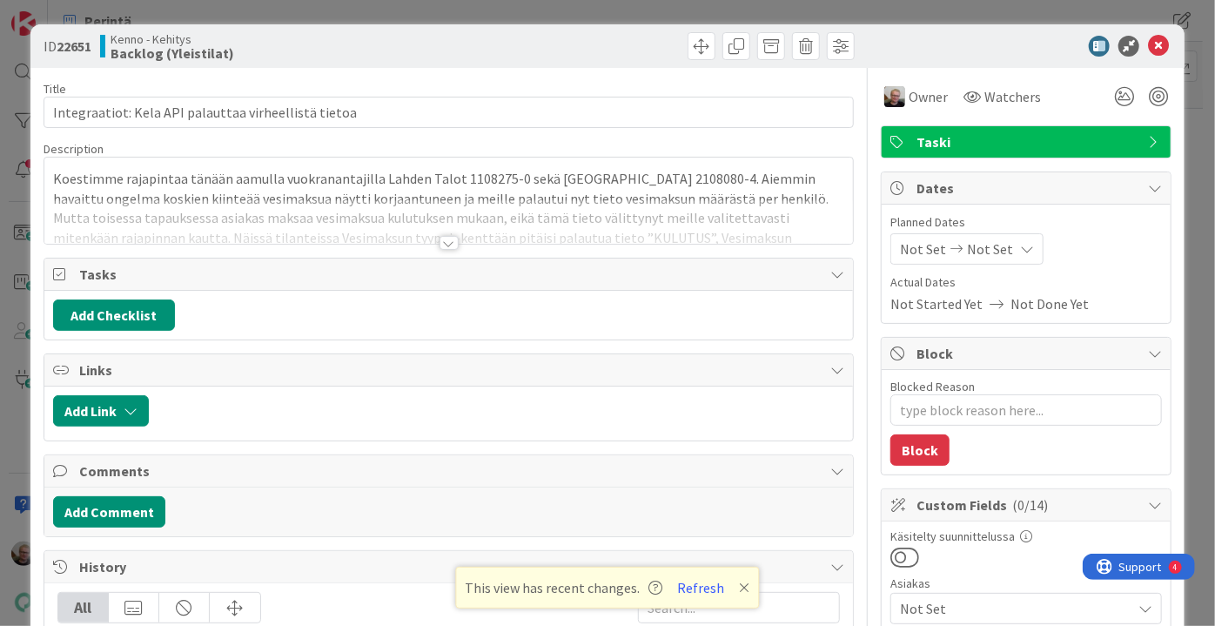
type textarea "x"
click at [1154, 37] on icon at bounding box center [1158, 46] width 21 height 21
